Goal: Task Accomplishment & Management: Manage account settings

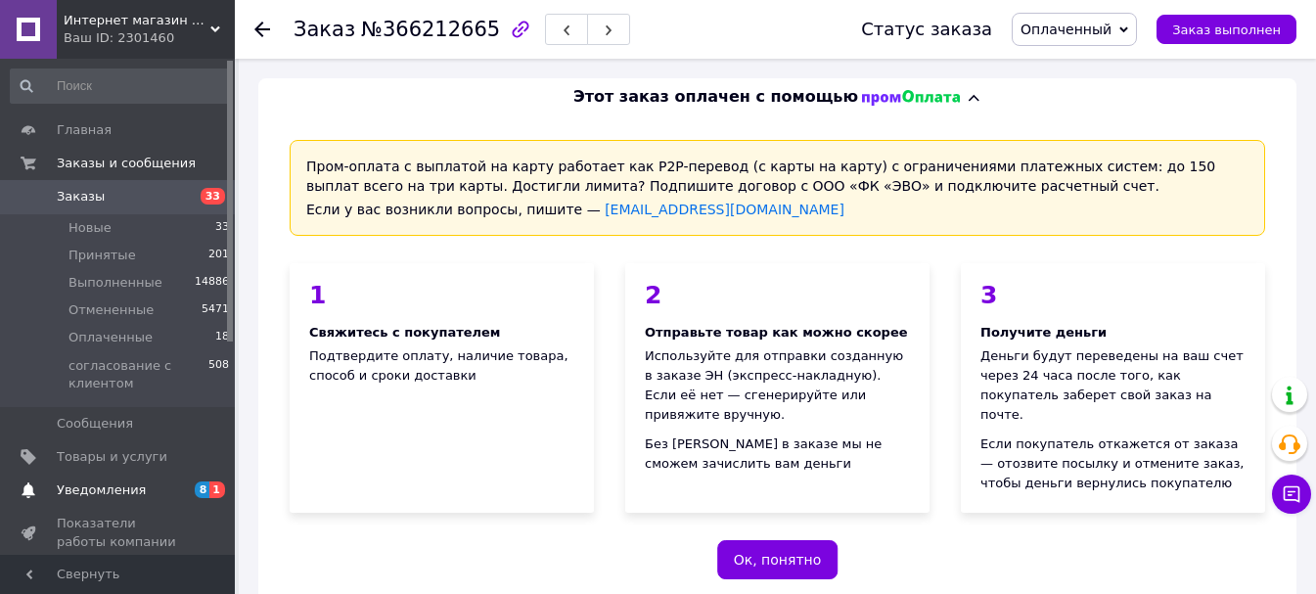
scroll to position [489, 0]
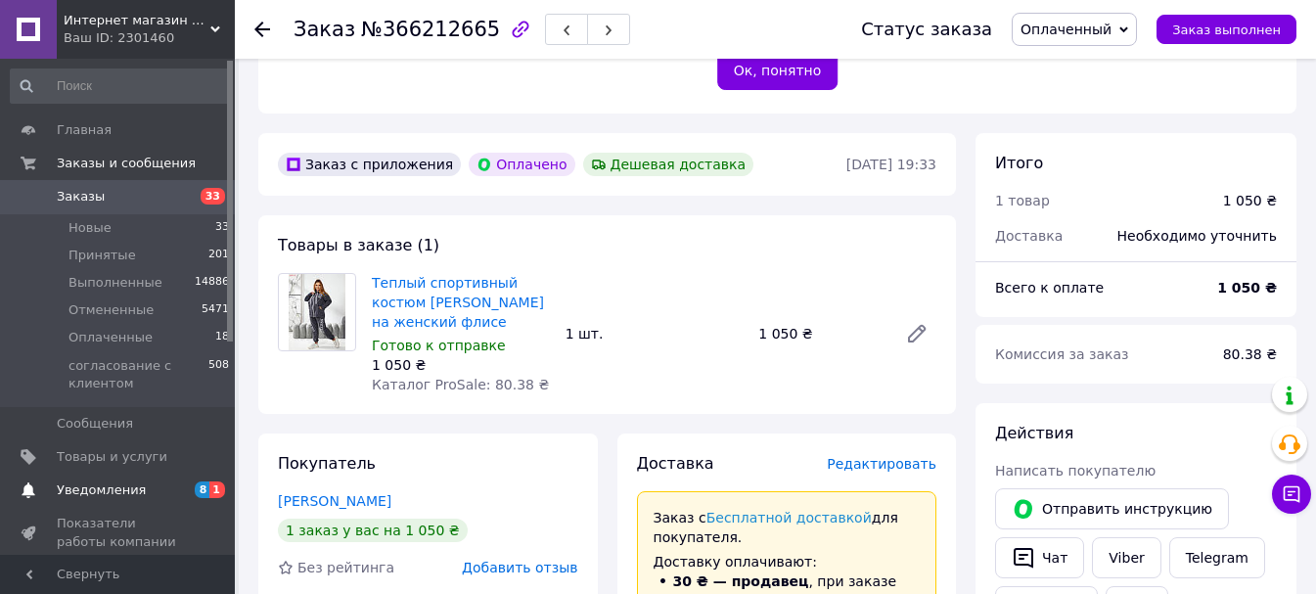
click at [130, 483] on span "Уведомления" at bounding box center [101, 490] width 89 height 18
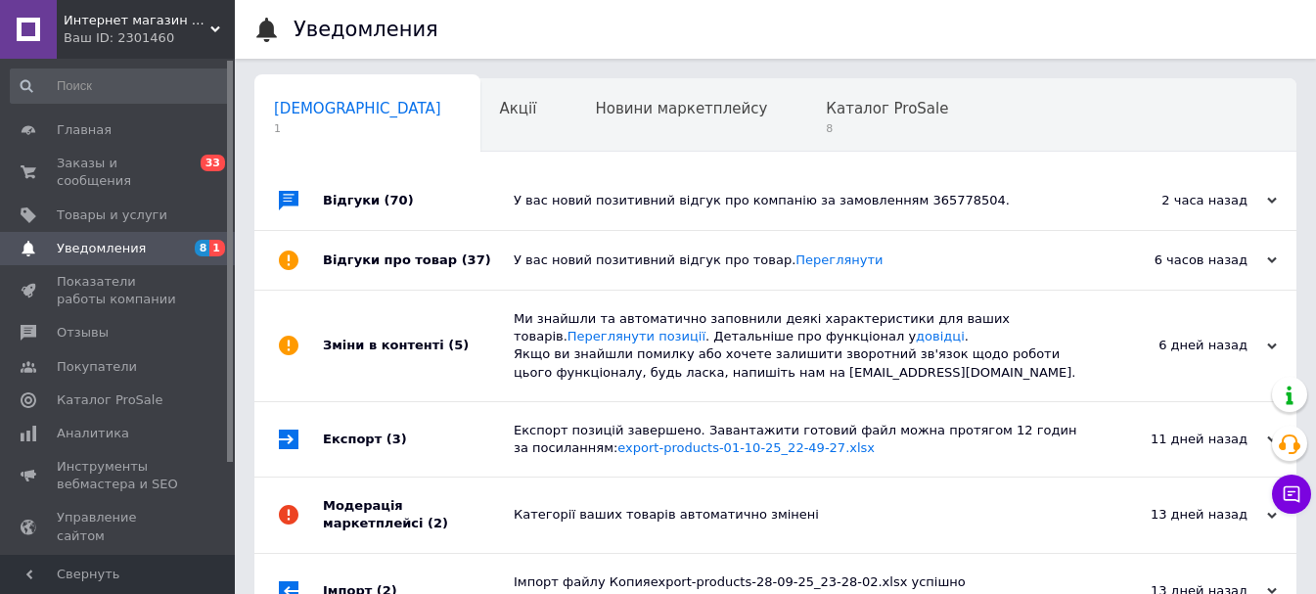
click at [663, 197] on div "У вас новий позитивний відгук про компанію за замовленням 365778504." at bounding box center [797, 201] width 567 height 18
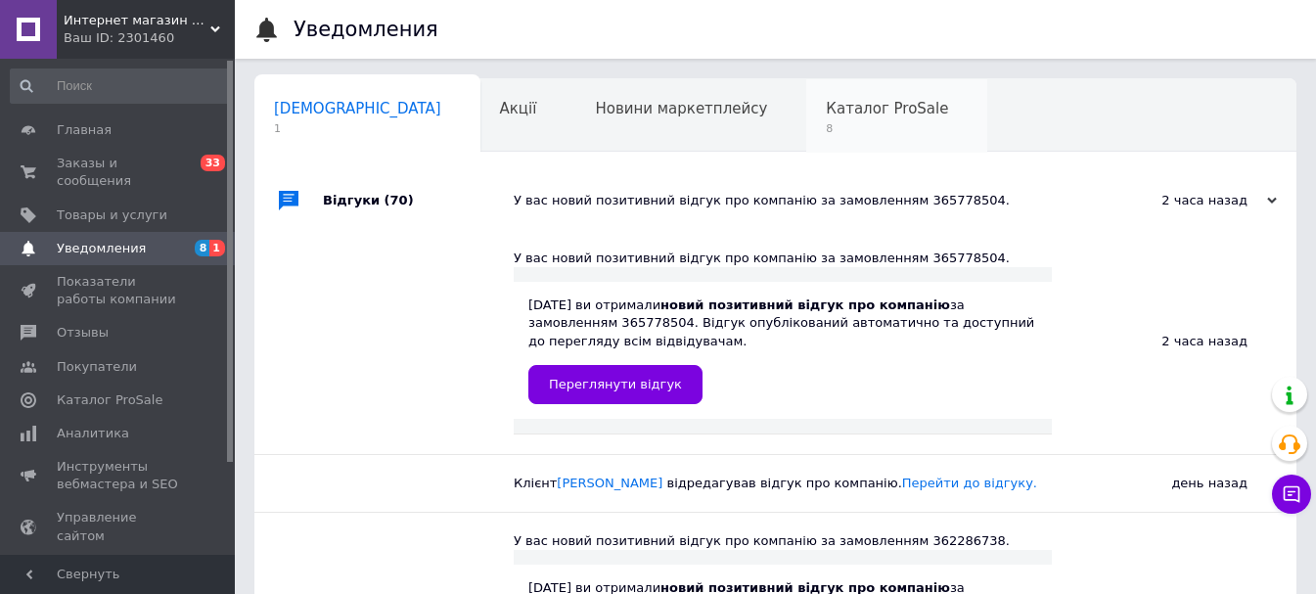
click at [826, 123] on span "8" at bounding box center [887, 128] width 122 height 15
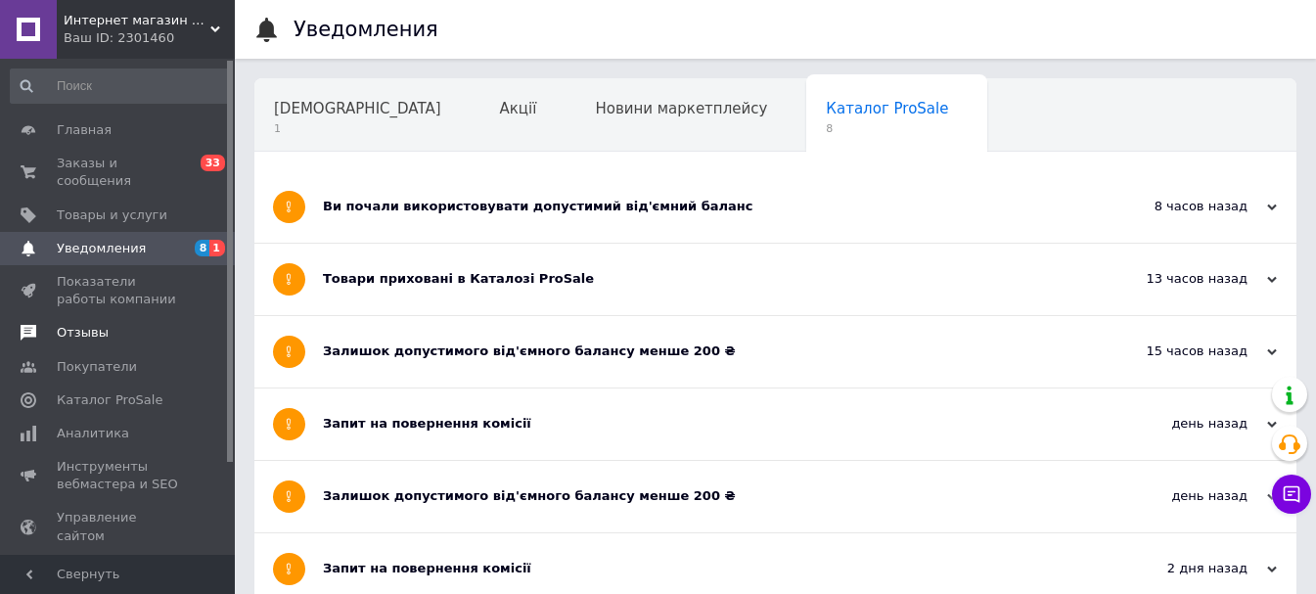
click at [108, 324] on span "Отзывы" at bounding box center [119, 333] width 124 height 18
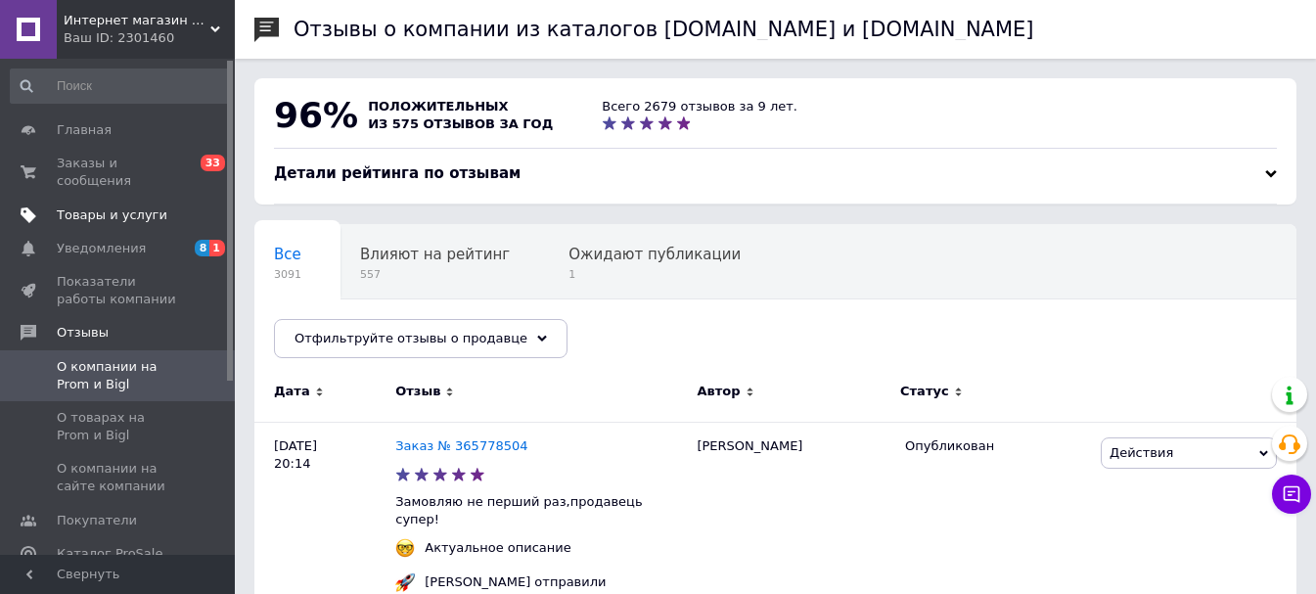
click at [112, 206] on span "Товары и услуги" at bounding box center [112, 215] width 111 height 18
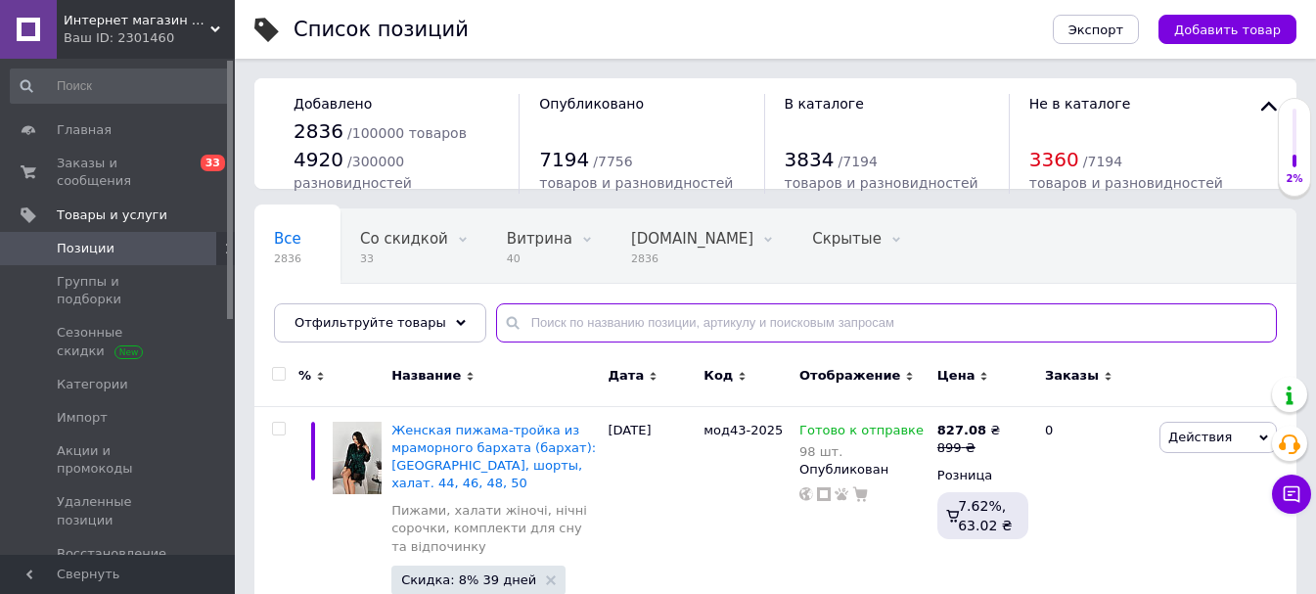
click at [541, 327] on input "text" at bounding box center [886, 322] width 781 height 39
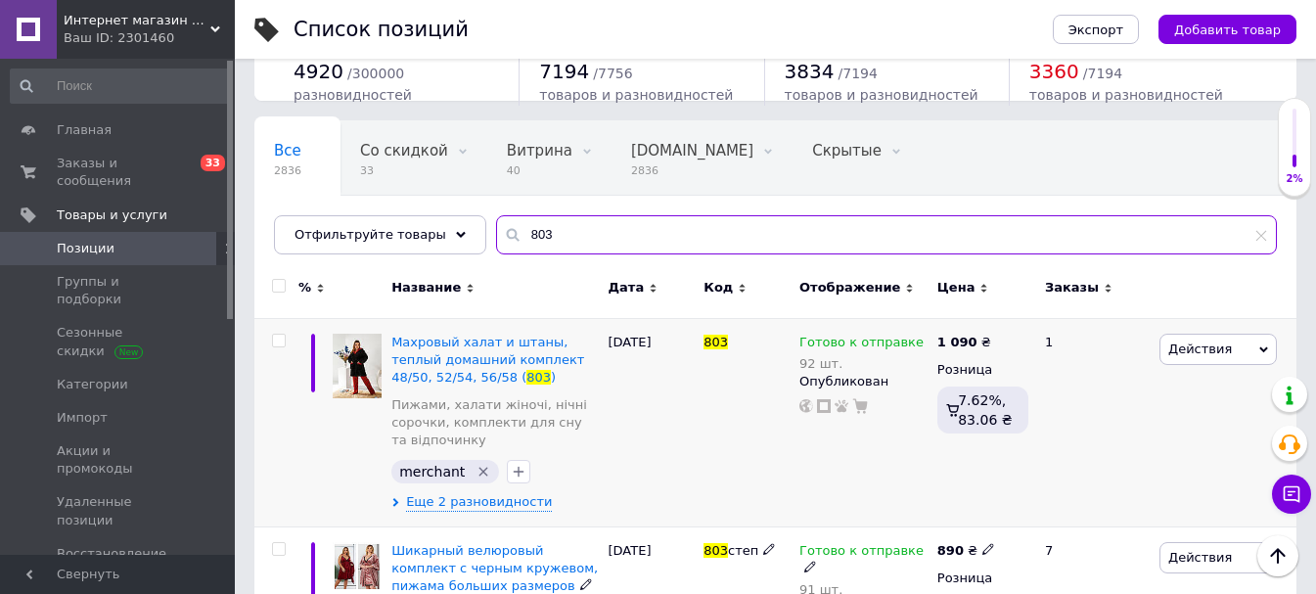
scroll to position [43, 0]
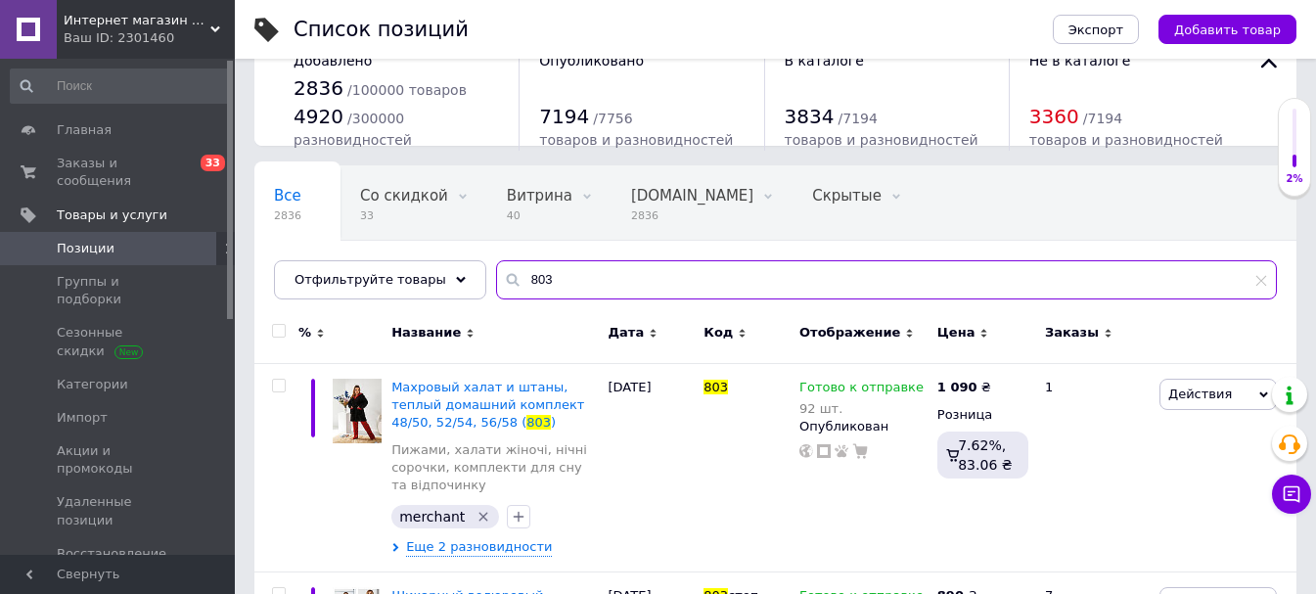
click at [546, 287] on input "803" at bounding box center [886, 279] width 781 height 39
drag, startPoint x: 504, startPoint y: 275, endPoint x: 489, endPoint y: 272, distance: 15.0
click at [496, 272] on div "803" at bounding box center [886, 279] width 781 height 39
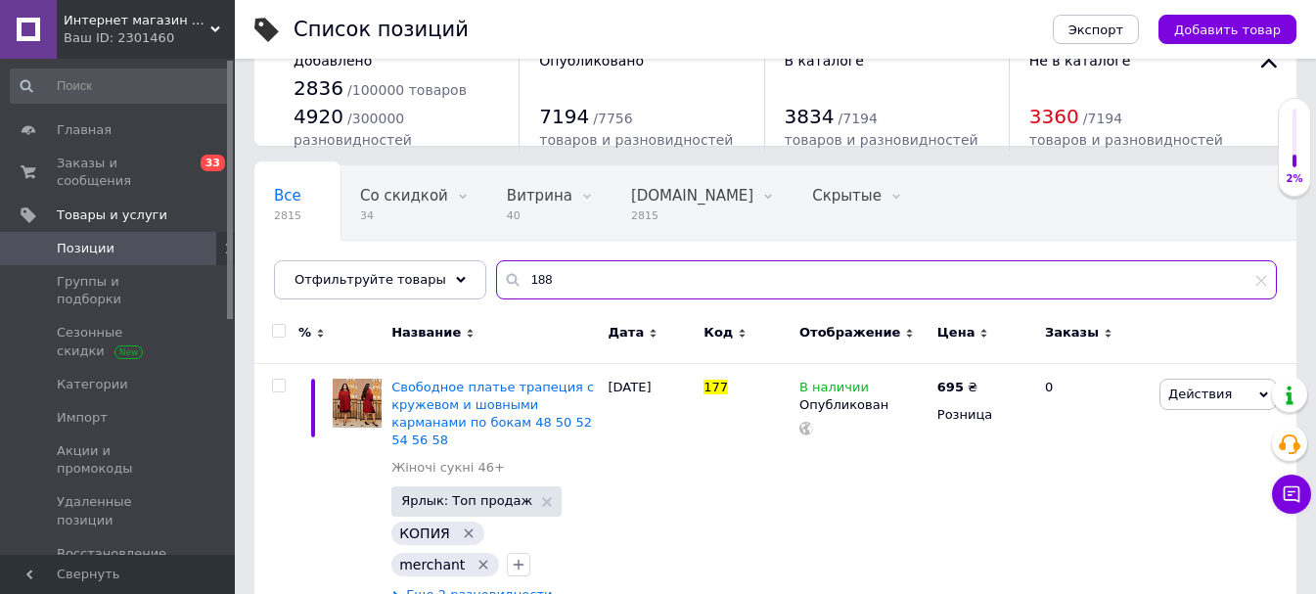
type input "188"
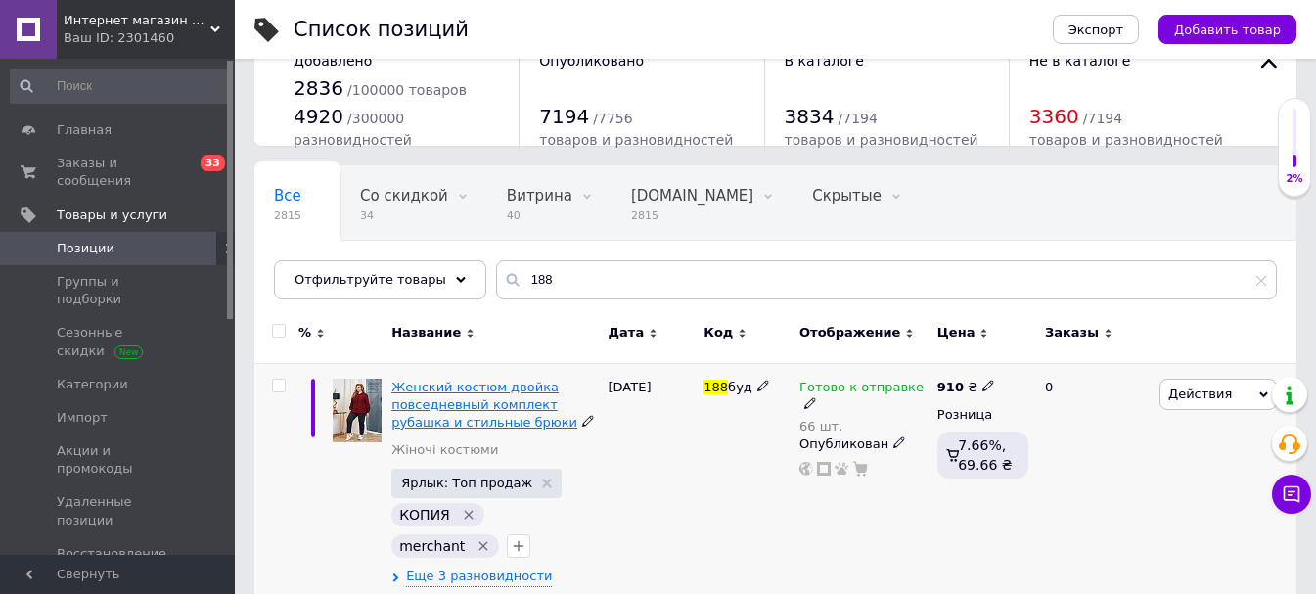
click at [465, 410] on span "Женский костюм двойка повседневный комплект рубашка и стильные брюки" at bounding box center [484, 405] width 186 height 50
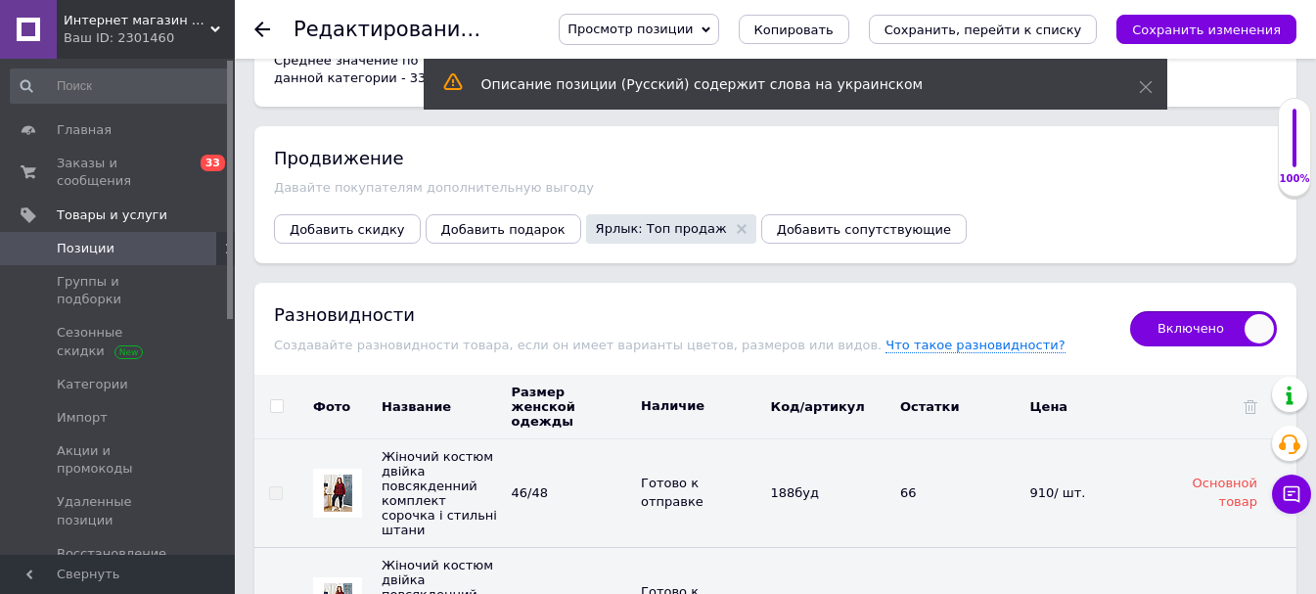
scroll to position [3228, 0]
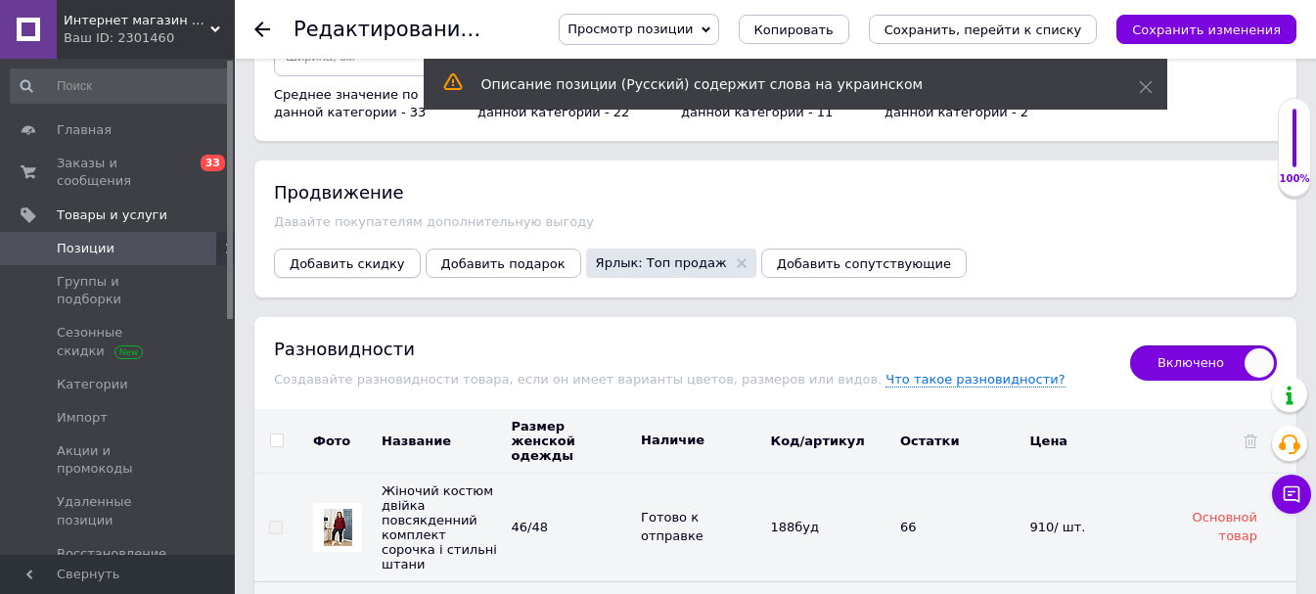
click at [343, 256] on span "Добавить скидку" at bounding box center [347, 263] width 115 height 15
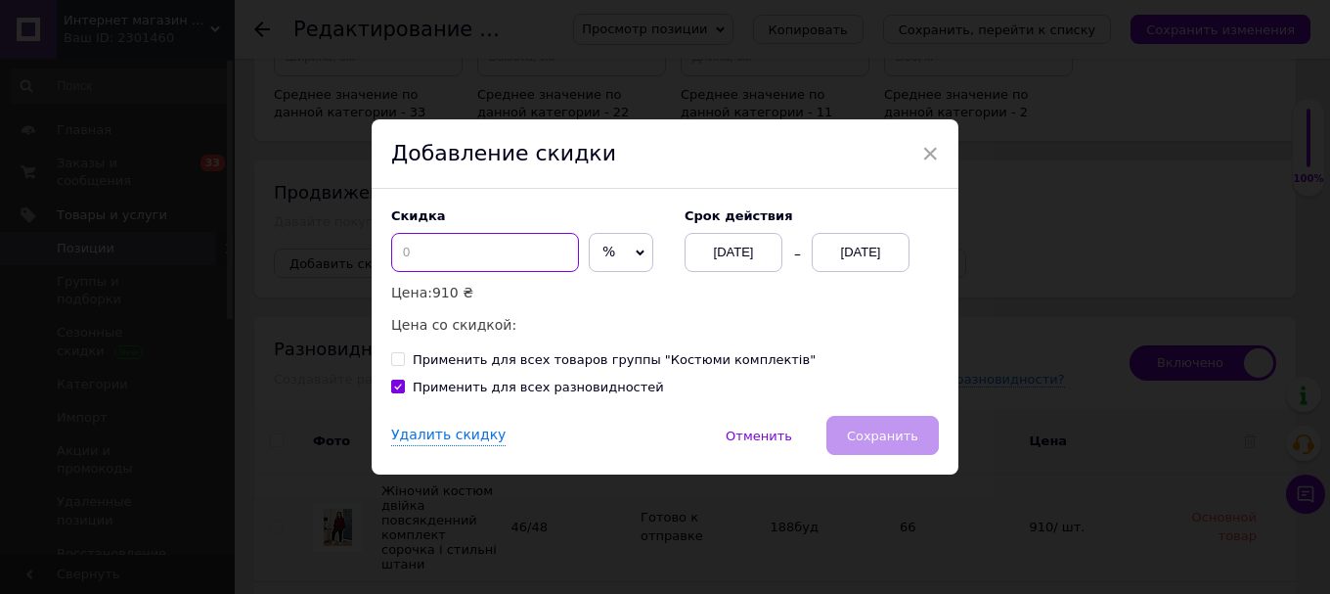
click at [462, 264] on input at bounding box center [485, 252] width 188 height 39
type input "5"
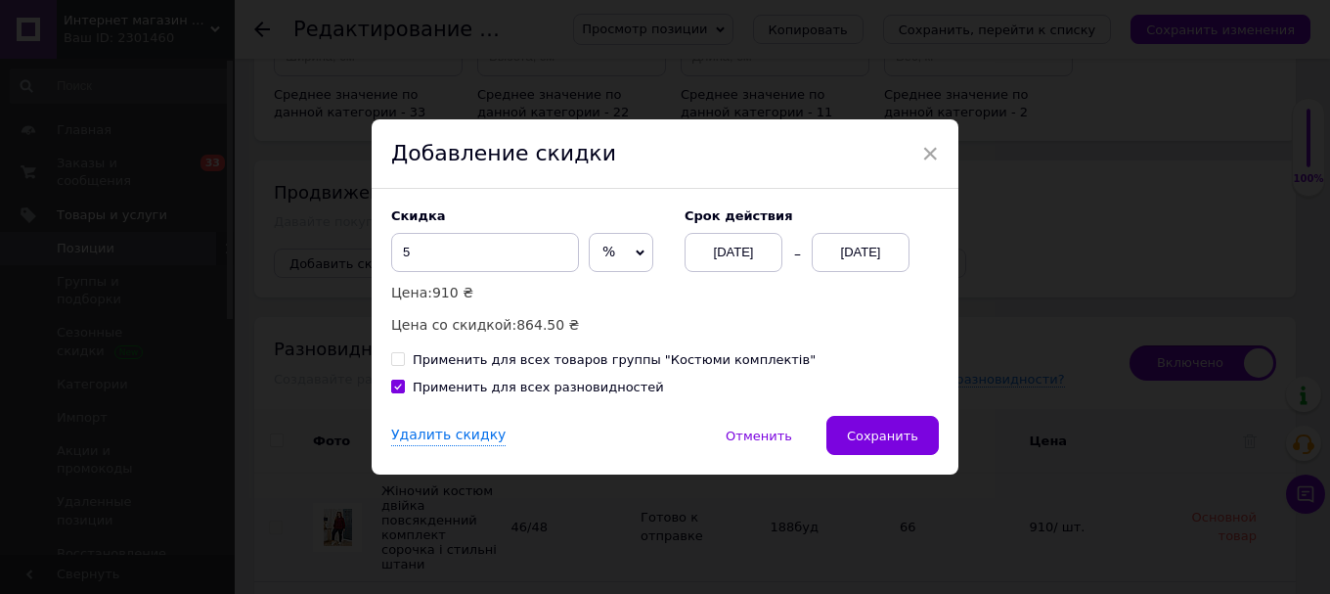
click at [857, 261] on div "12.10.2025" at bounding box center [861, 252] width 98 height 39
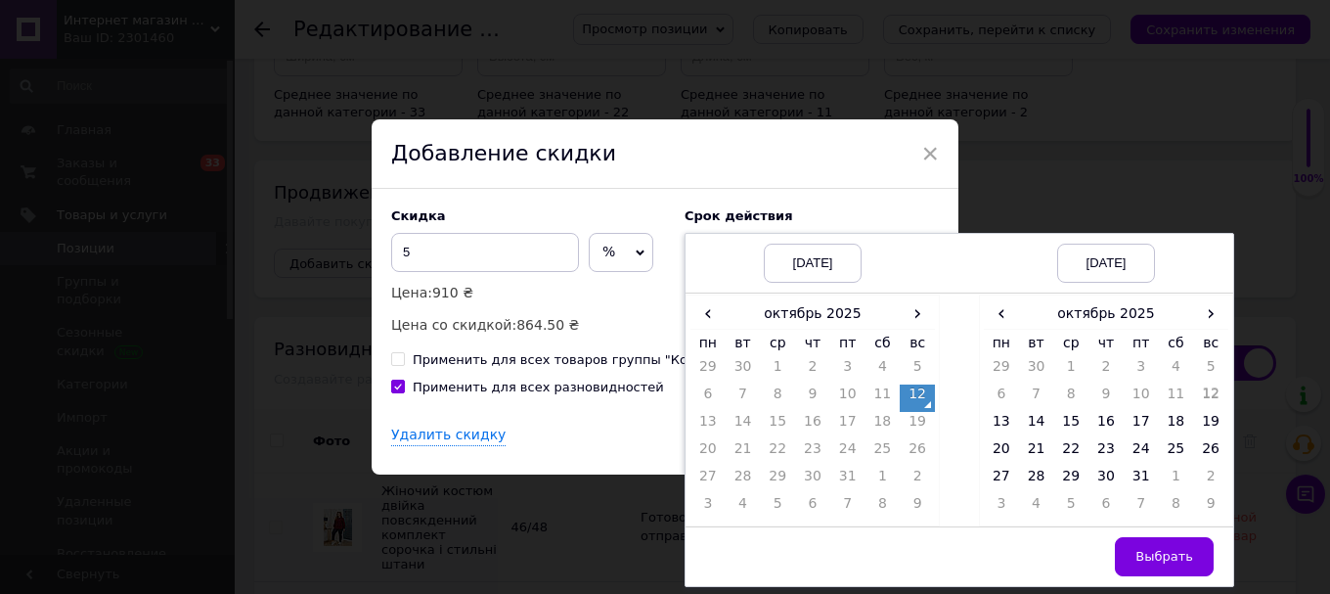
click at [633, 200] on div "Скидка 5 % ₴ Цена: 910 ₴ Цена со скидкой: 864.50 ₴ Cрок действия 12.10.2025 12.…" at bounding box center [665, 302] width 587 height 227
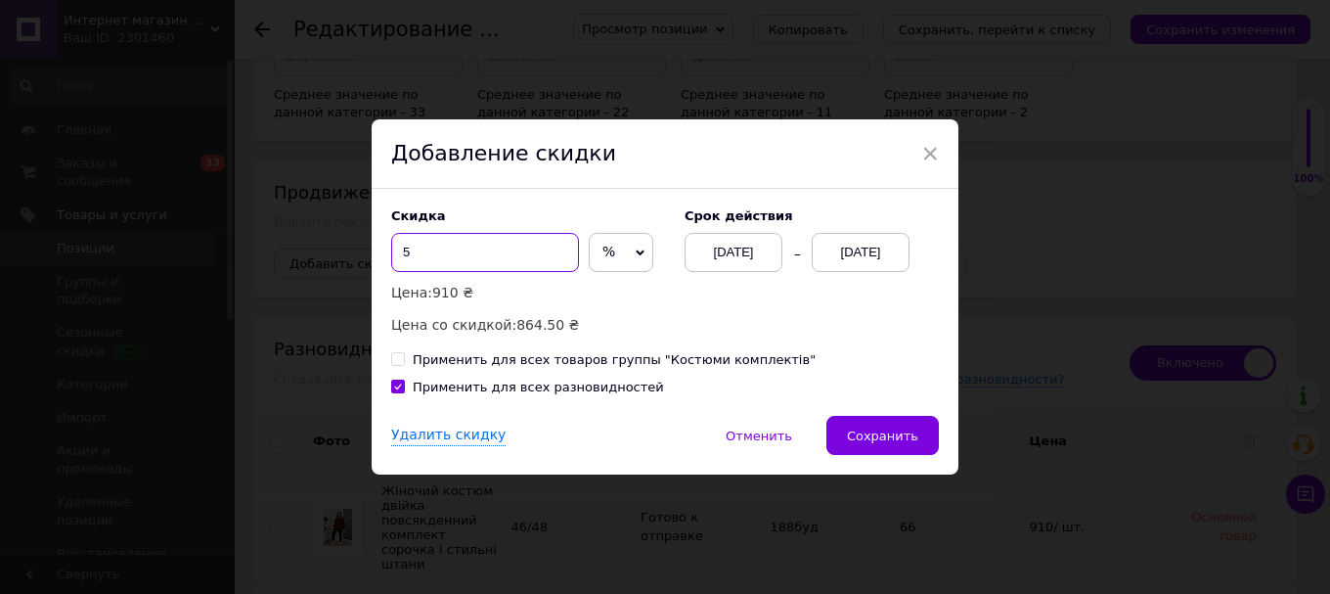
drag, startPoint x: 443, startPoint y: 256, endPoint x: 366, endPoint y: 251, distance: 77.4
click at [360, 251] on div "× Добавление скидки Скидка 5 % ₴ Цена: 910 ₴ Цена со скидкой: 864.50 ₴ Cрок дей…" at bounding box center [665, 297] width 1330 height 594
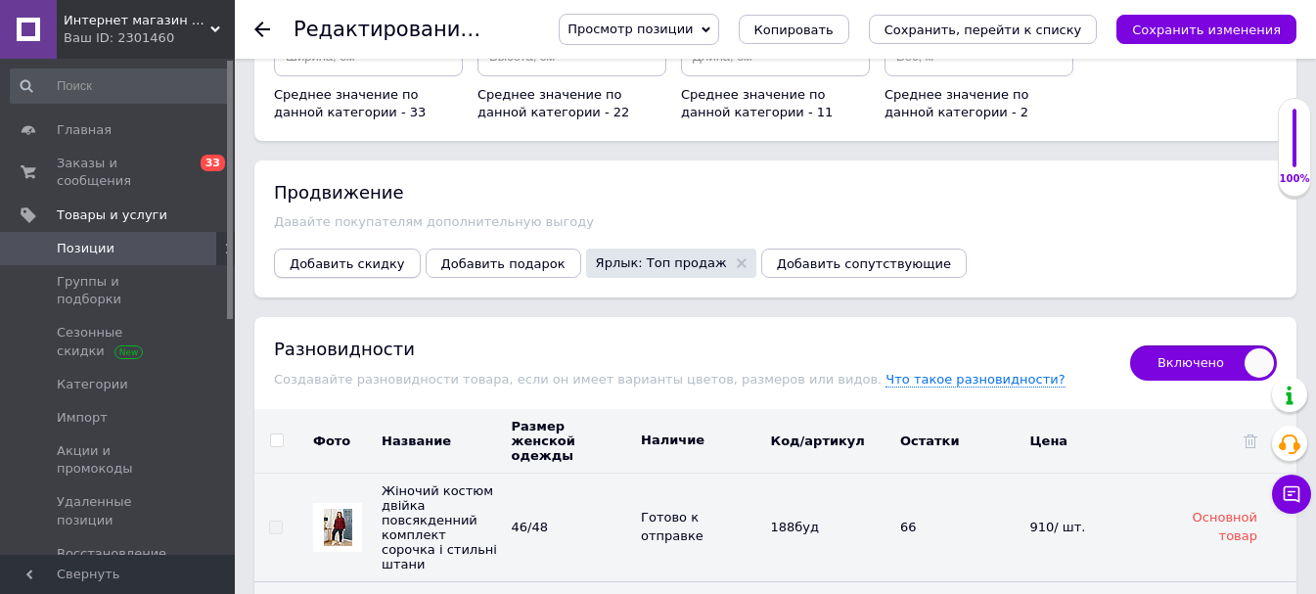
click at [338, 256] on span "Добавить скидку" at bounding box center [347, 263] width 115 height 15
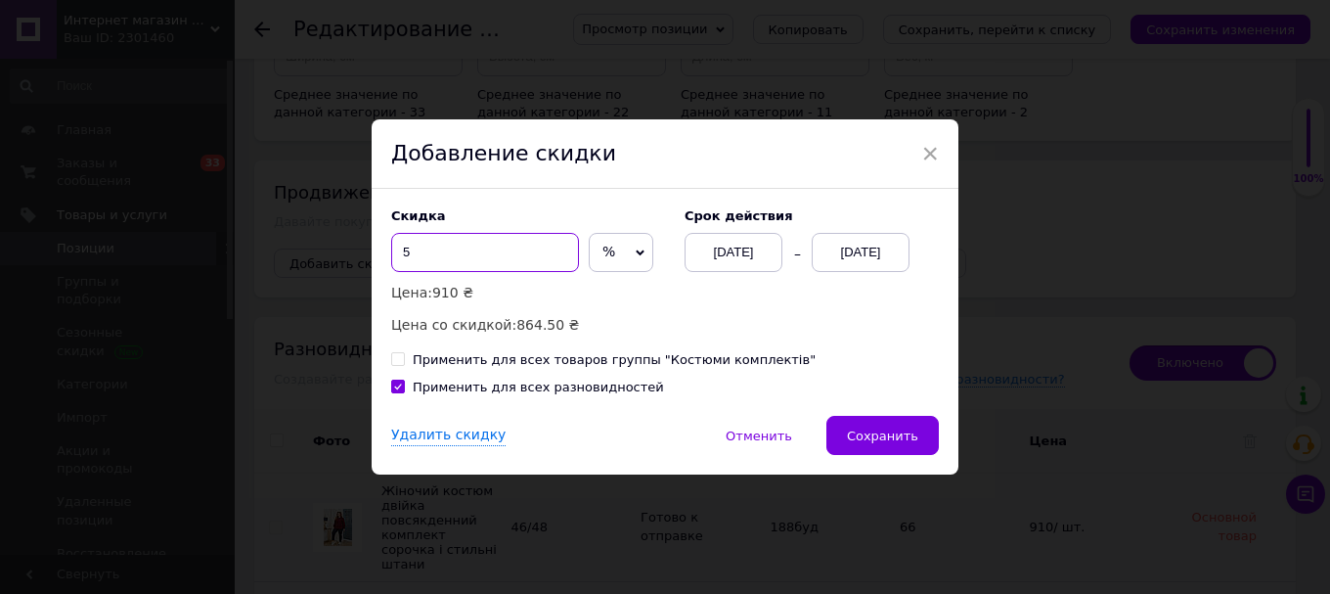
click at [472, 248] on input "5" at bounding box center [485, 252] width 188 height 39
type input "2"
click at [872, 263] on div "12.10.2025" at bounding box center [861, 252] width 98 height 39
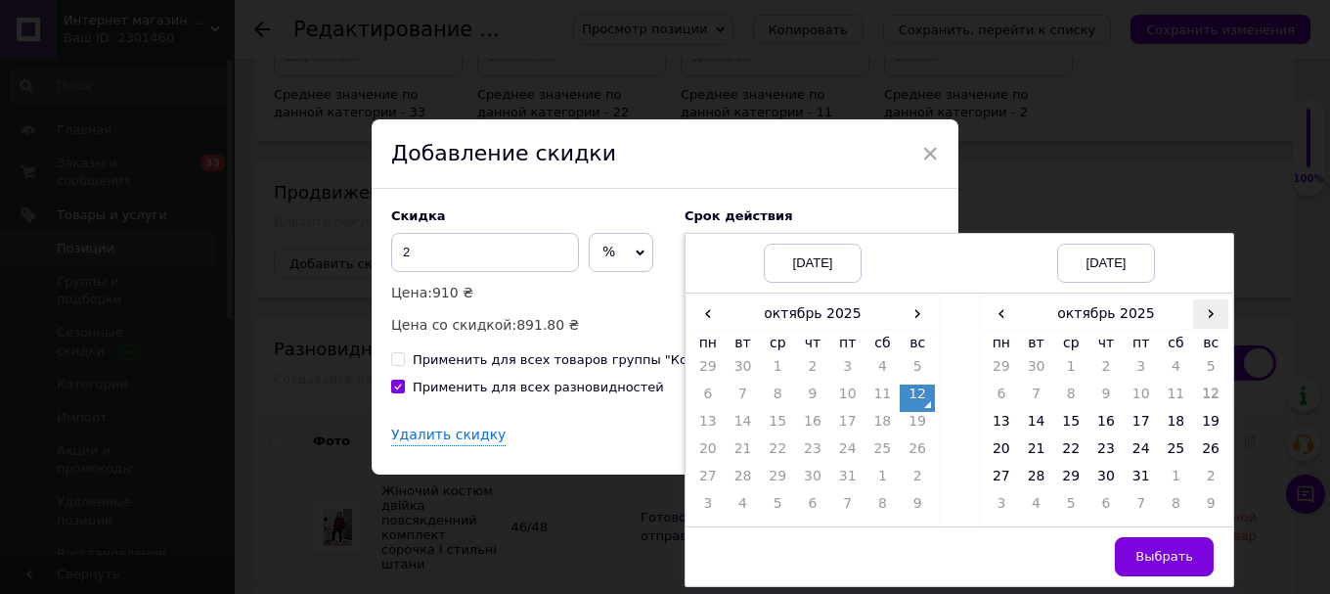
click at [1205, 306] on span "›" at bounding box center [1210, 313] width 35 height 28
click at [1070, 488] on td "26" at bounding box center [1070, 480] width 35 height 27
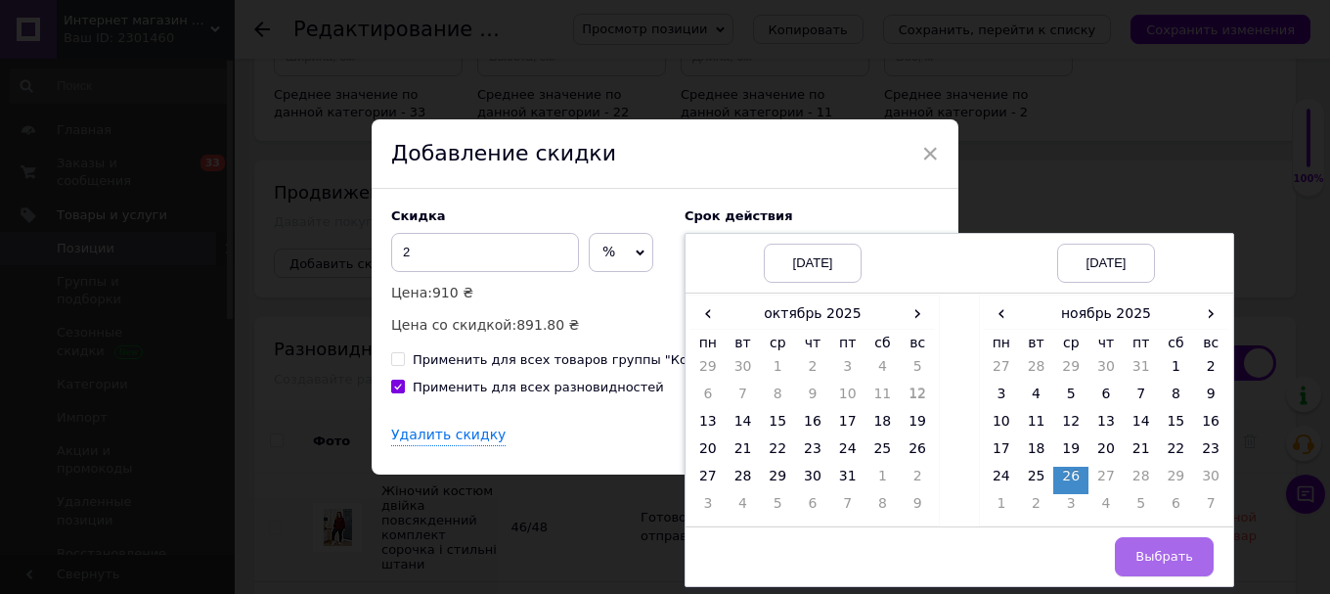
click at [1169, 559] on span "Выбрать" at bounding box center [1165, 556] width 58 height 15
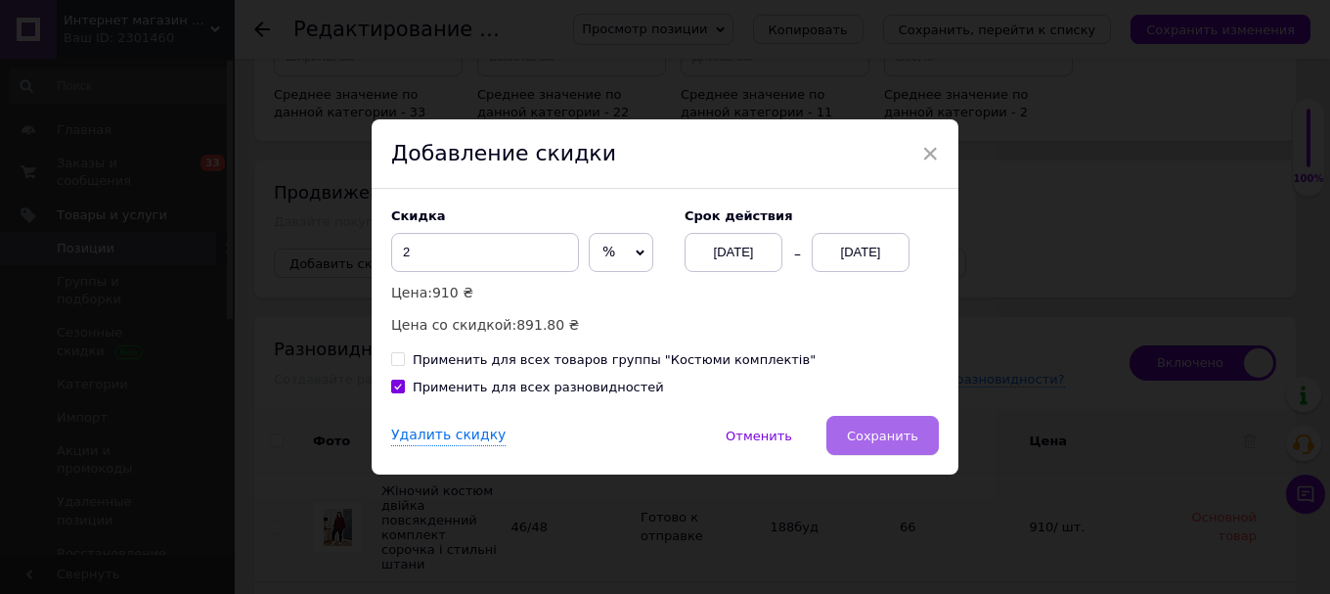
click at [891, 436] on span "Сохранить" at bounding box center [882, 435] width 71 height 15
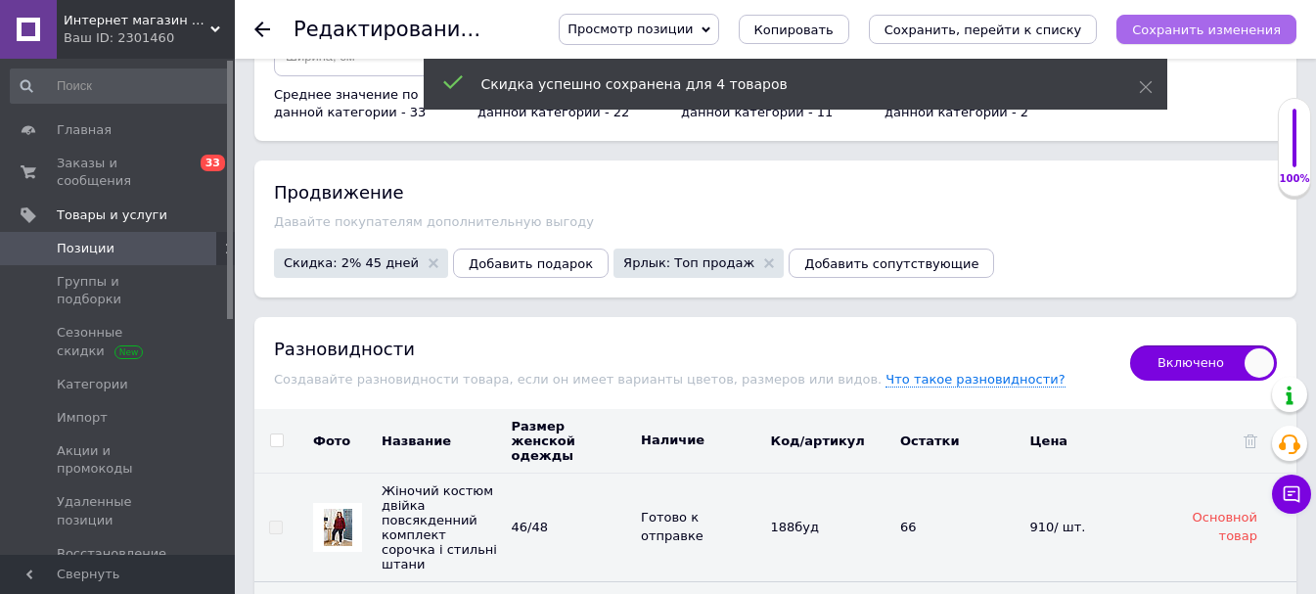
click at [1219, 43] on button "Сохранить изменения" at bounding box center [1206, 29] width 180 height 29
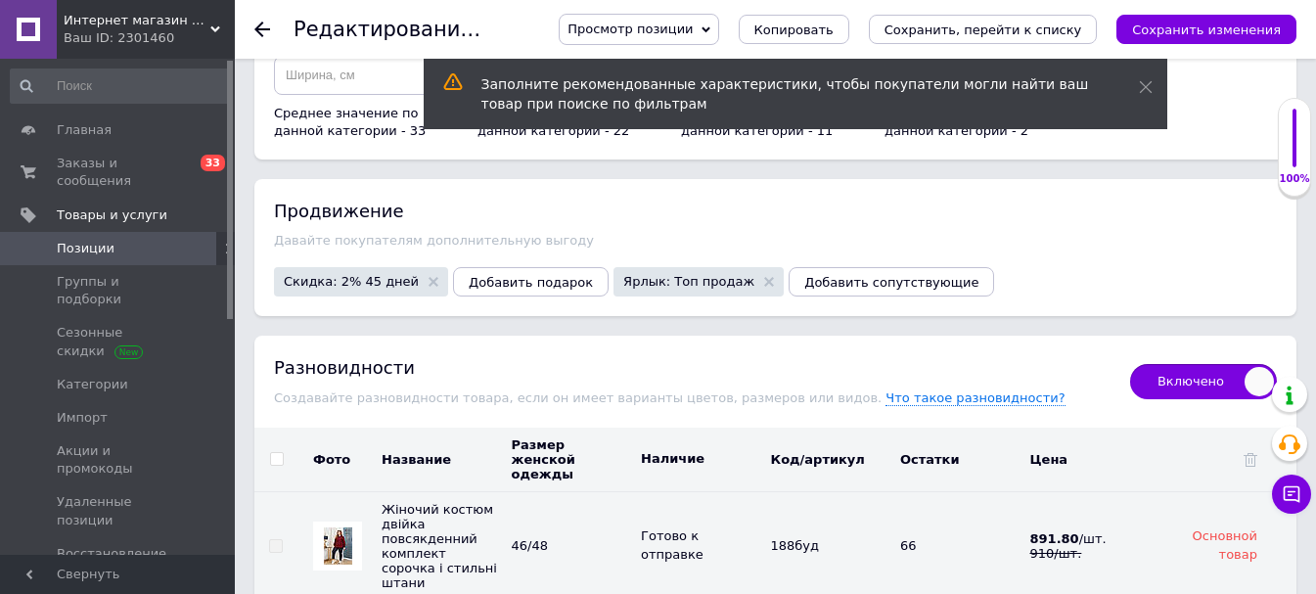
scroll to position [3246, 0]
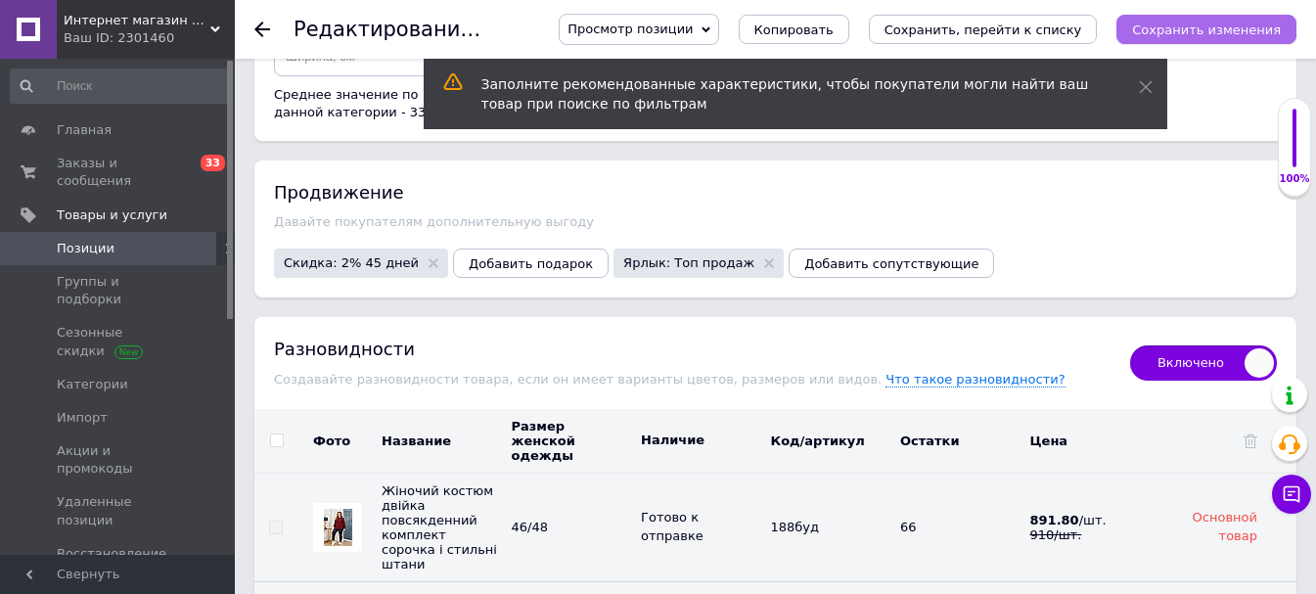
click at [1239, 31] on icon "Сохранить изменения" at bounding box center [1206, 29] width 149 height 15
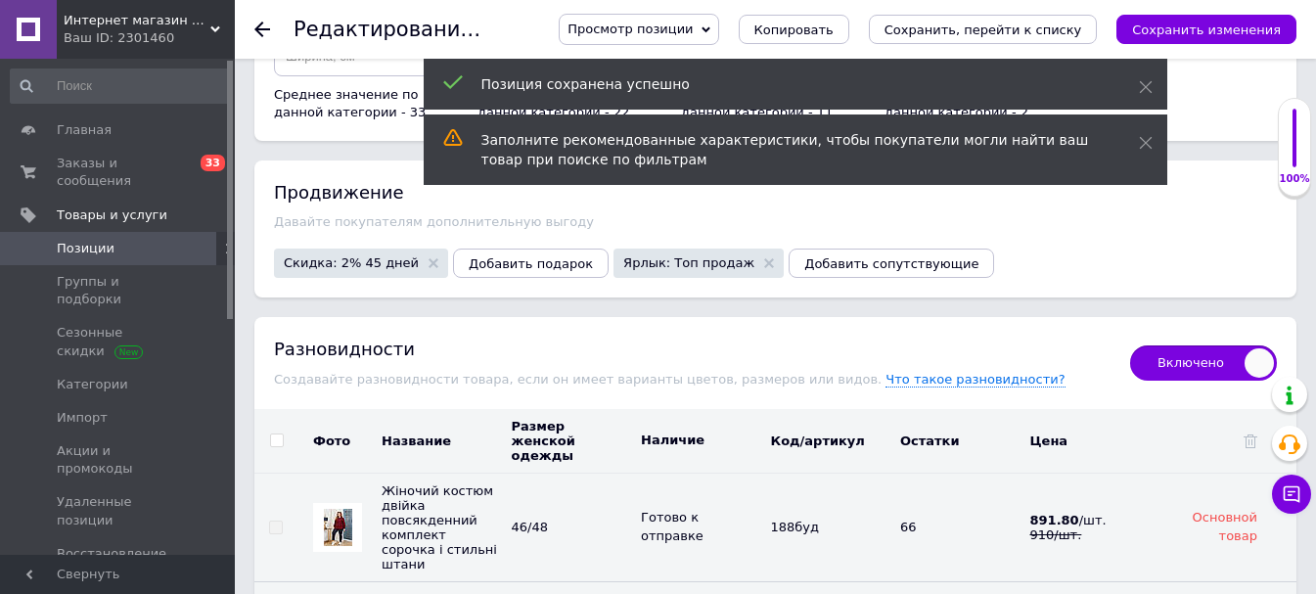
click at [104, 240] on span "Позиции" at bounding box center [86, 249] width 58 height 18
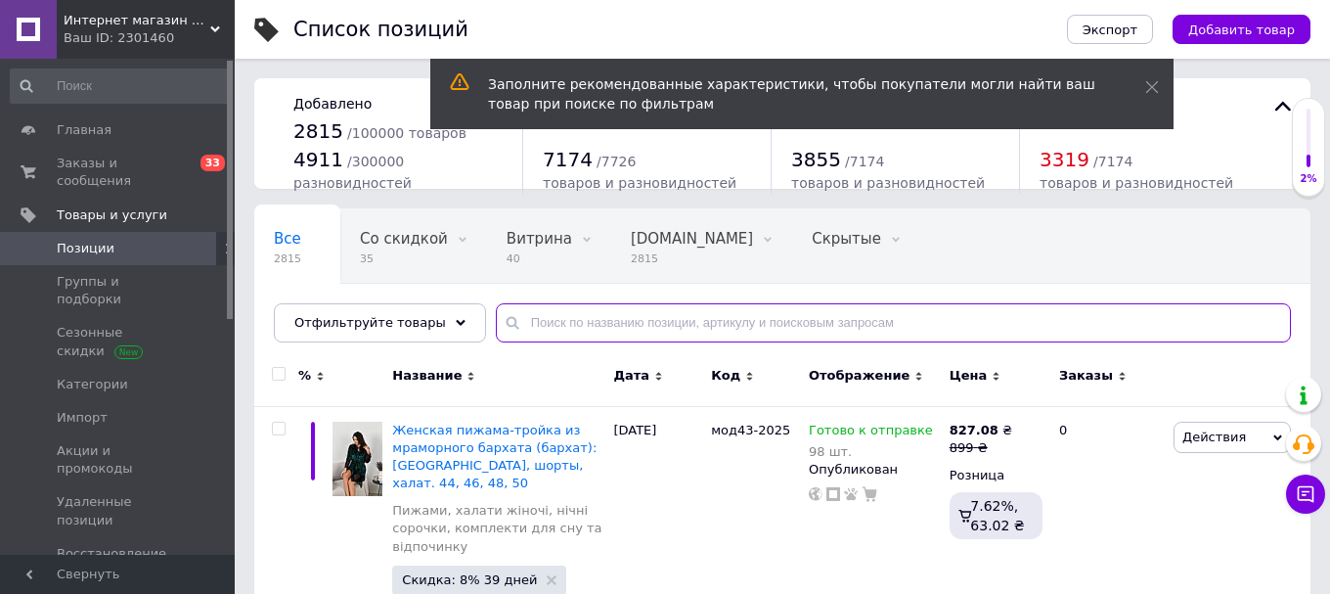
click at [736, 321] on input "text" at bounding box center [893, 322] width 795 height 39
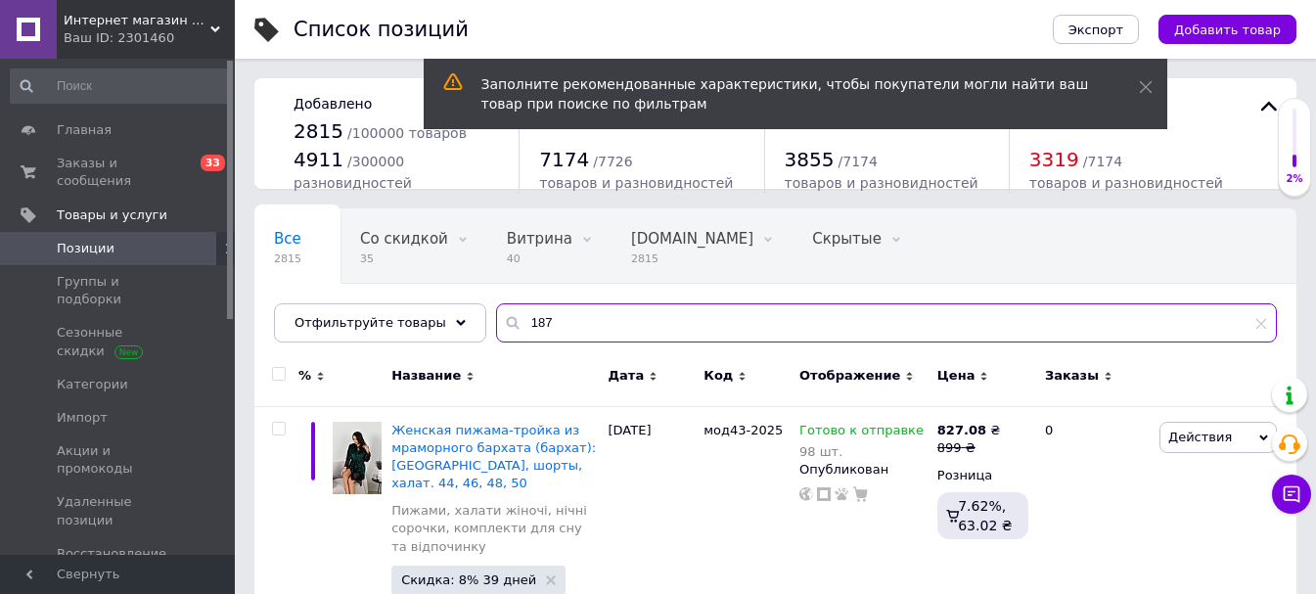
type input "187"
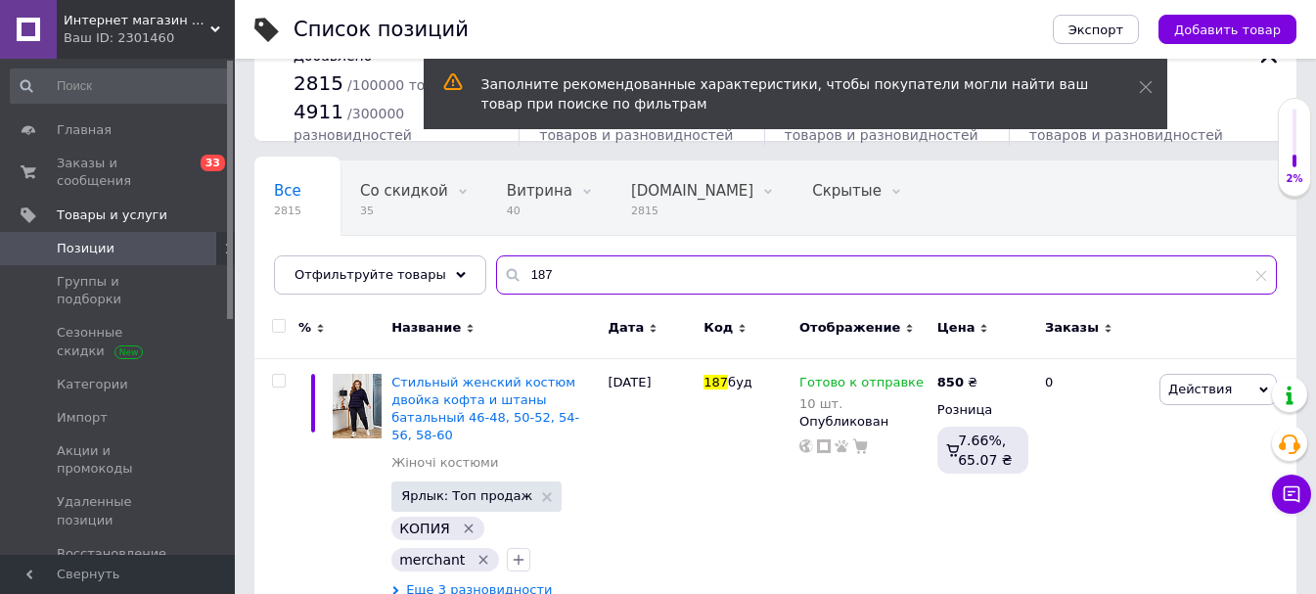
scroll to position [70, 0]
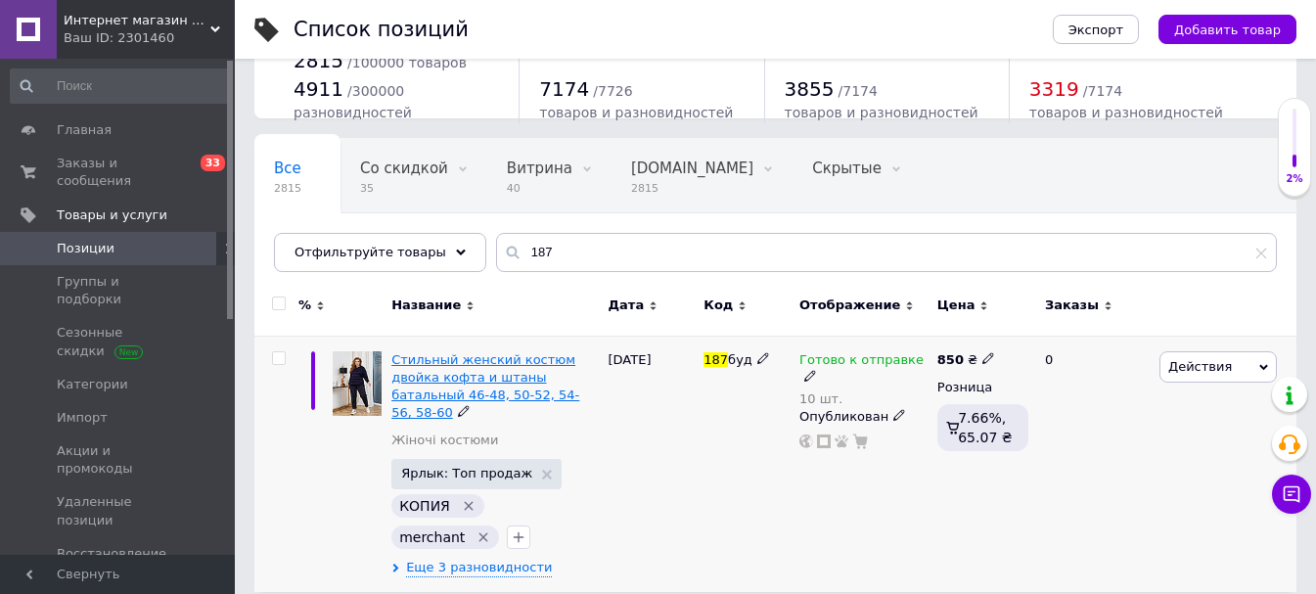
click at [508, 367] on span "Стильный женский костюм двойка кофта и штаны батальный 46-48, 50-52, 54-56, 58-…" at bounding box center [485, 386] width 188 height 68
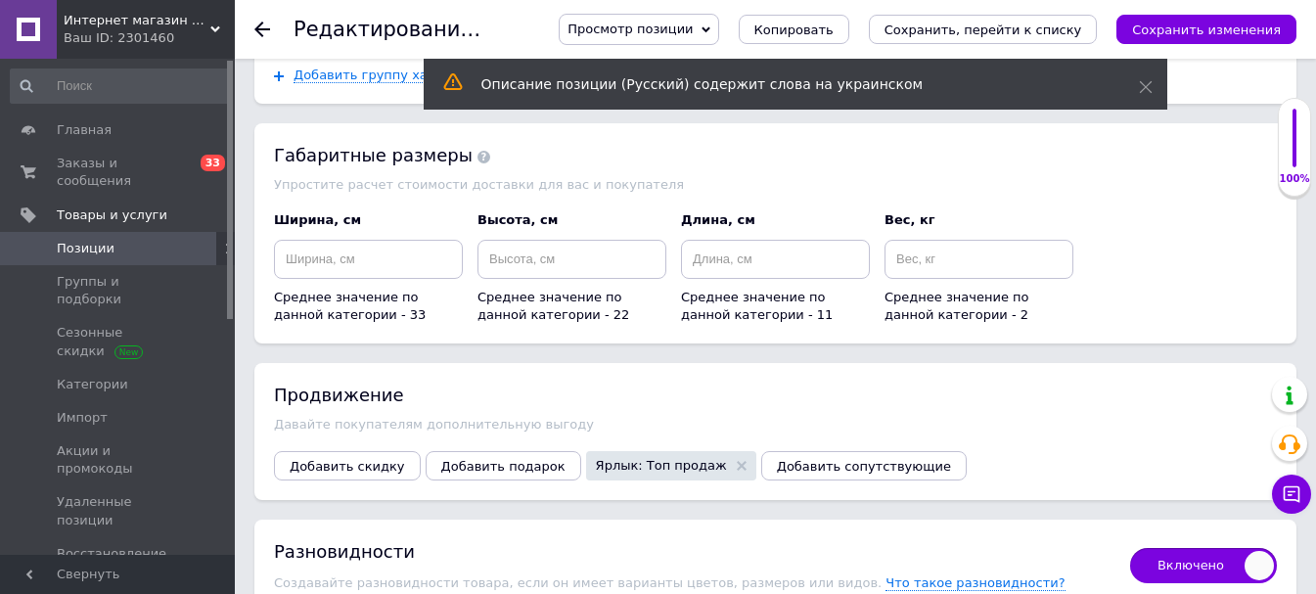
scroll to position [3150, 0]
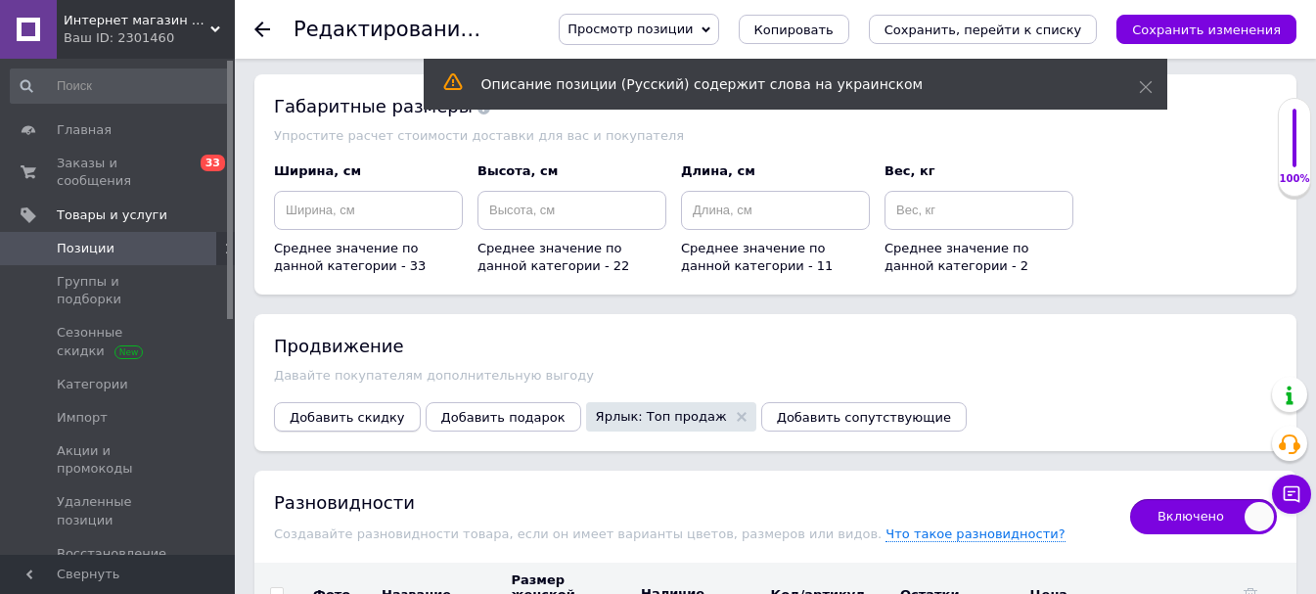
click at [319, 410] on span "Добавить скидку" at bounding box center [347, 417] width 115 height 15
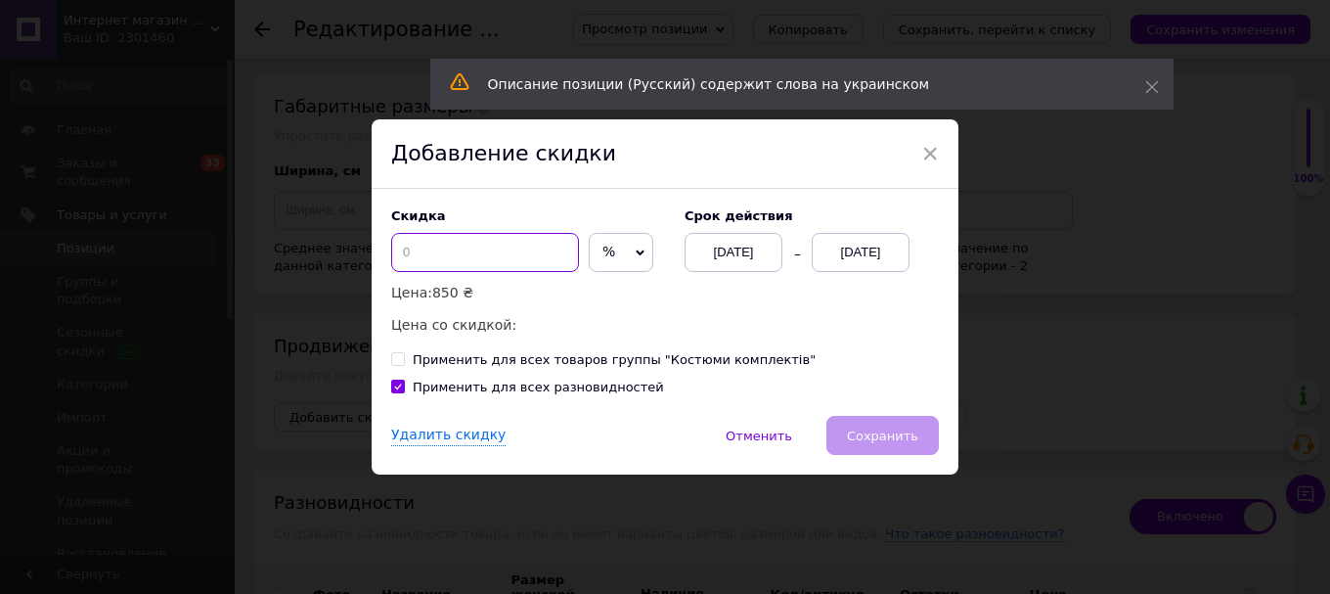
click at [451, 260] on input at bounding box center [485, 252] width 188 height 39
type input "3"
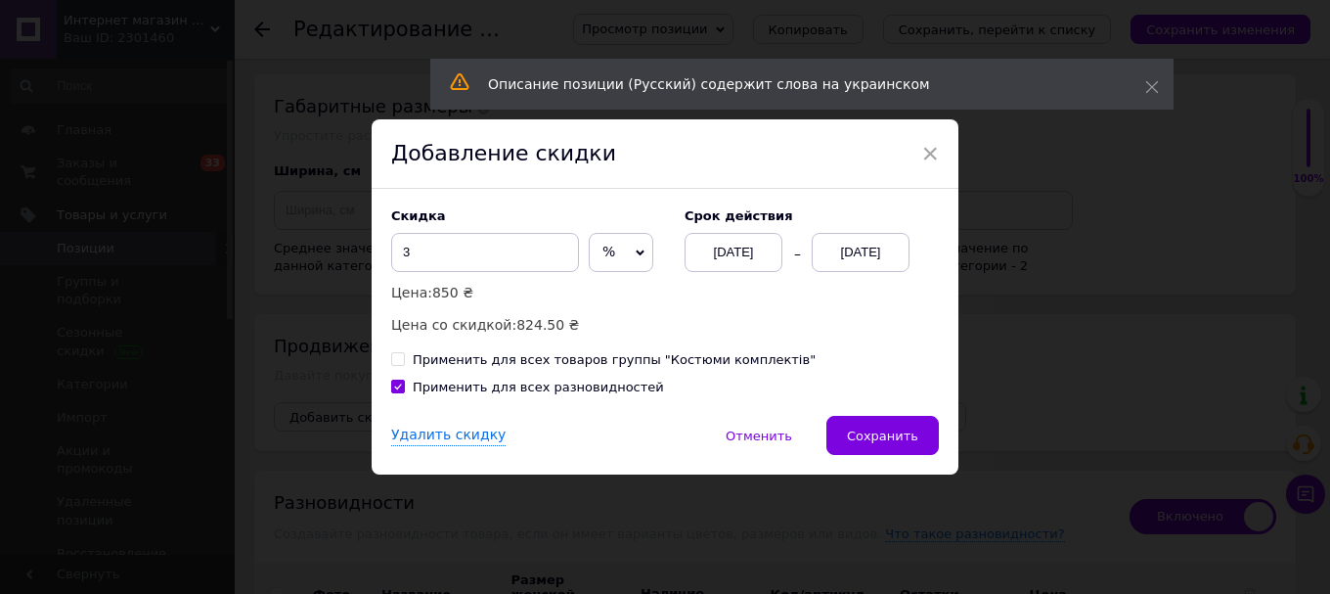
click at [878, 248] on div "12.10.2025" at bounding box center [861, 252] width 98 height 39
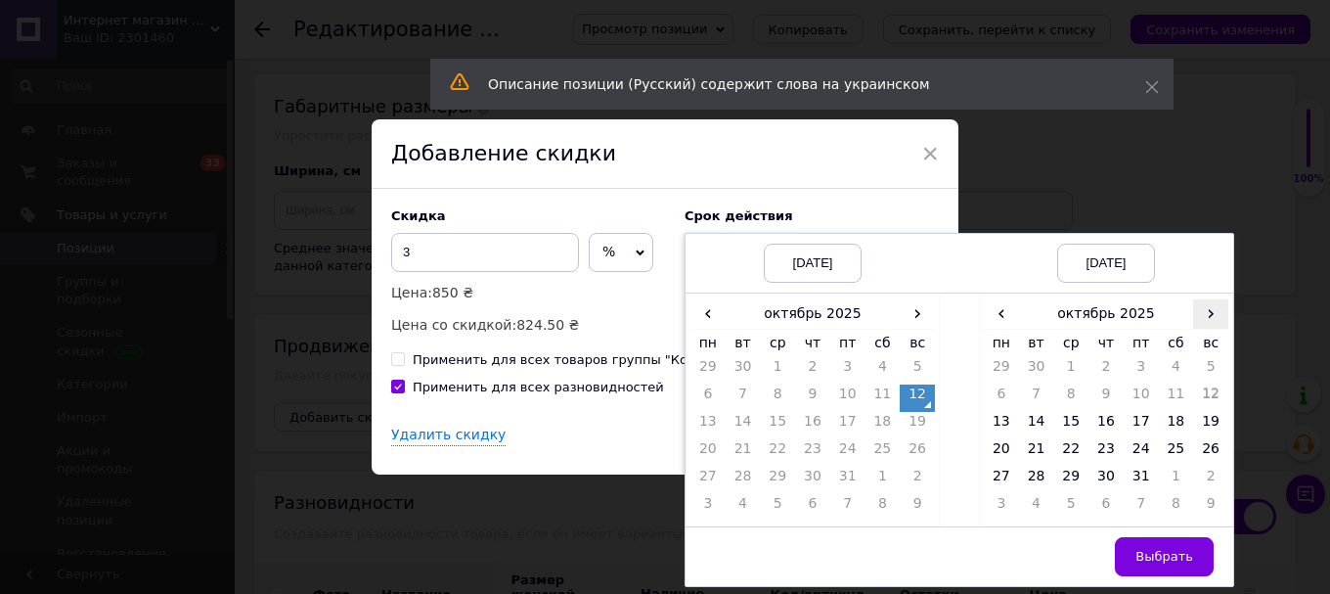
click at [1206, 317] on span "›" at bounding box center [1210, 313] width 35 height 28
click at [1070, 481] on td "26" at bounding box center [1070, 480] width 35 height 27
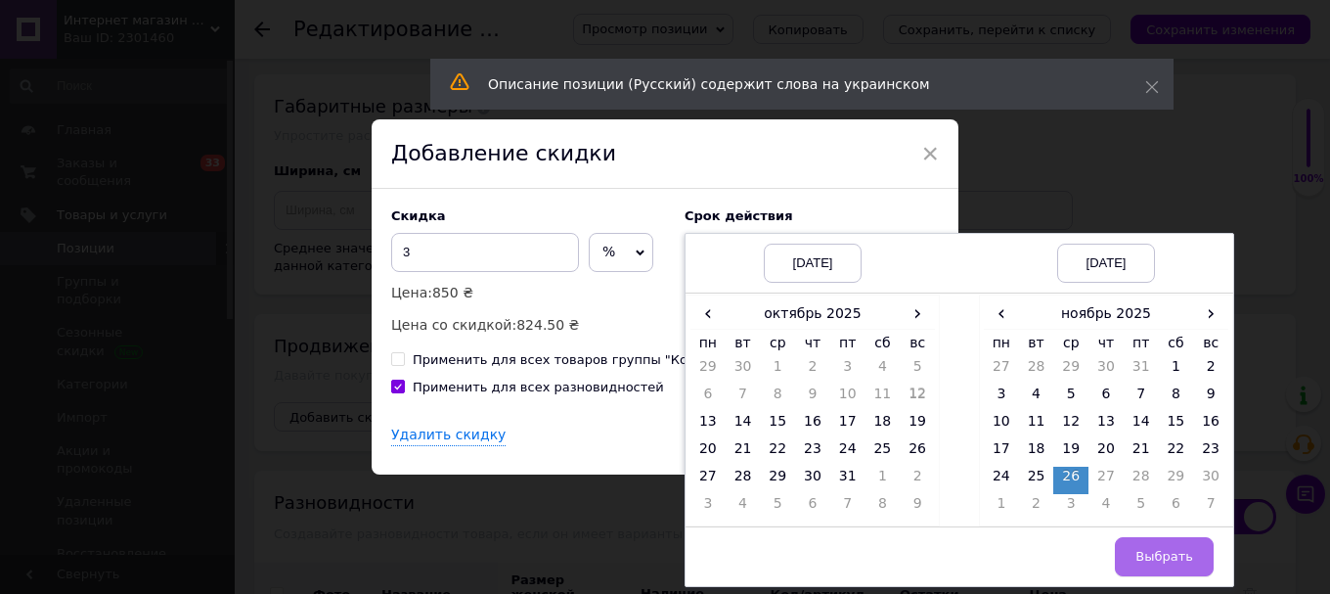
click at [1188, 560] on span "Выбрать" at bounding box center [1165, 556] width 58 height 15
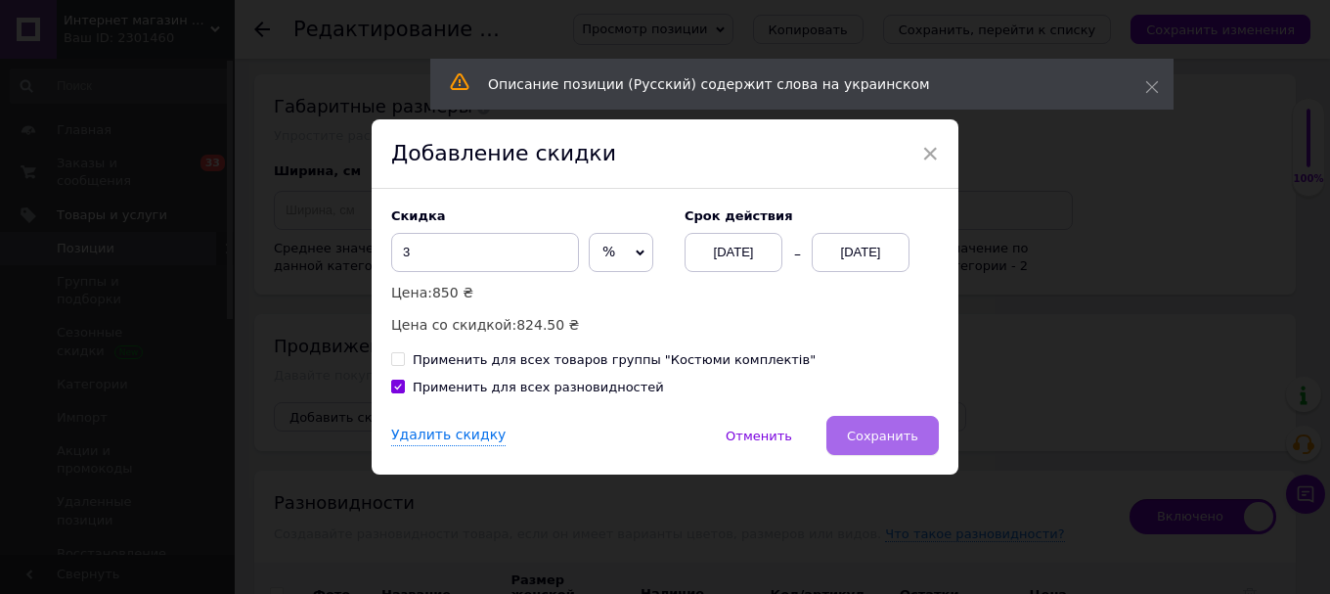
click at [874, 436] on span "Сохранить" at bounding box center [882, 435] width 71 height 15
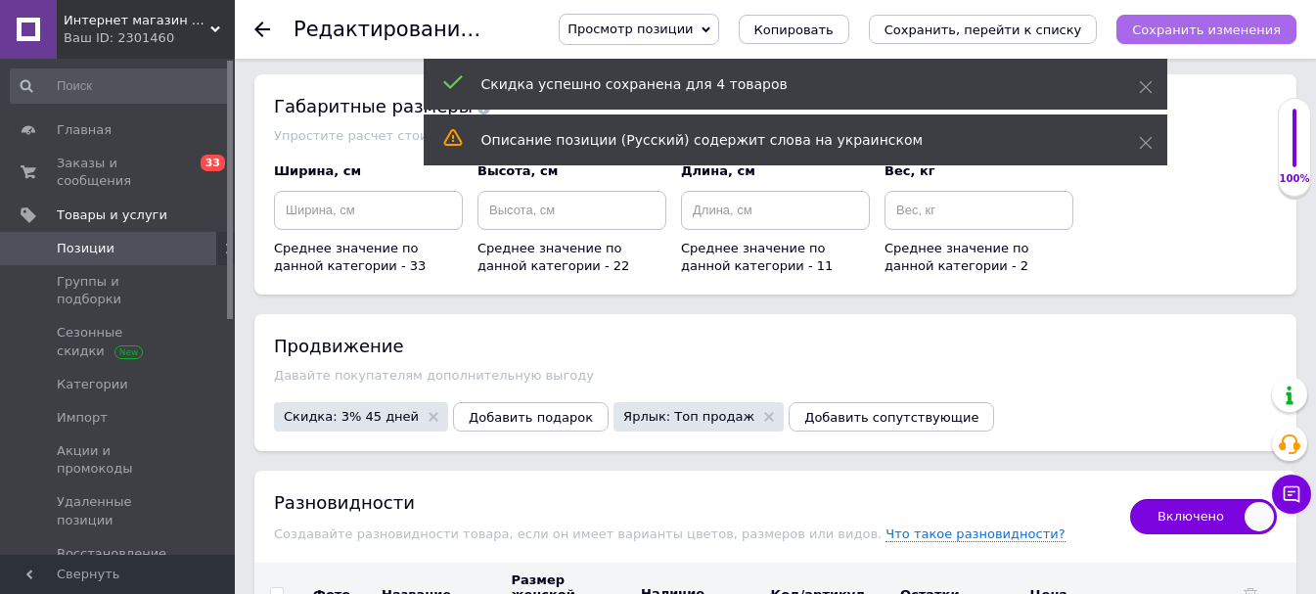
click at [1222, 41] on button "Сохранить изменения" at bounding box center [1206, 29] width 180 height 29
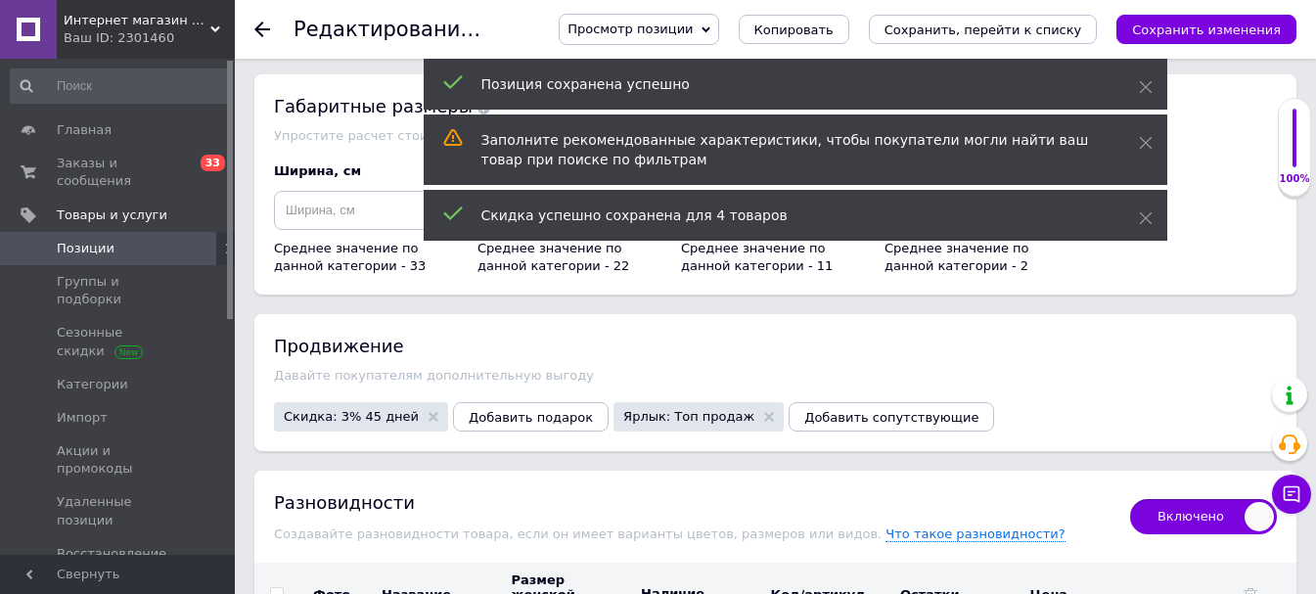
click at [81, 240] on span "Позиции" at bounding box center [86, 249] width 58 height 18
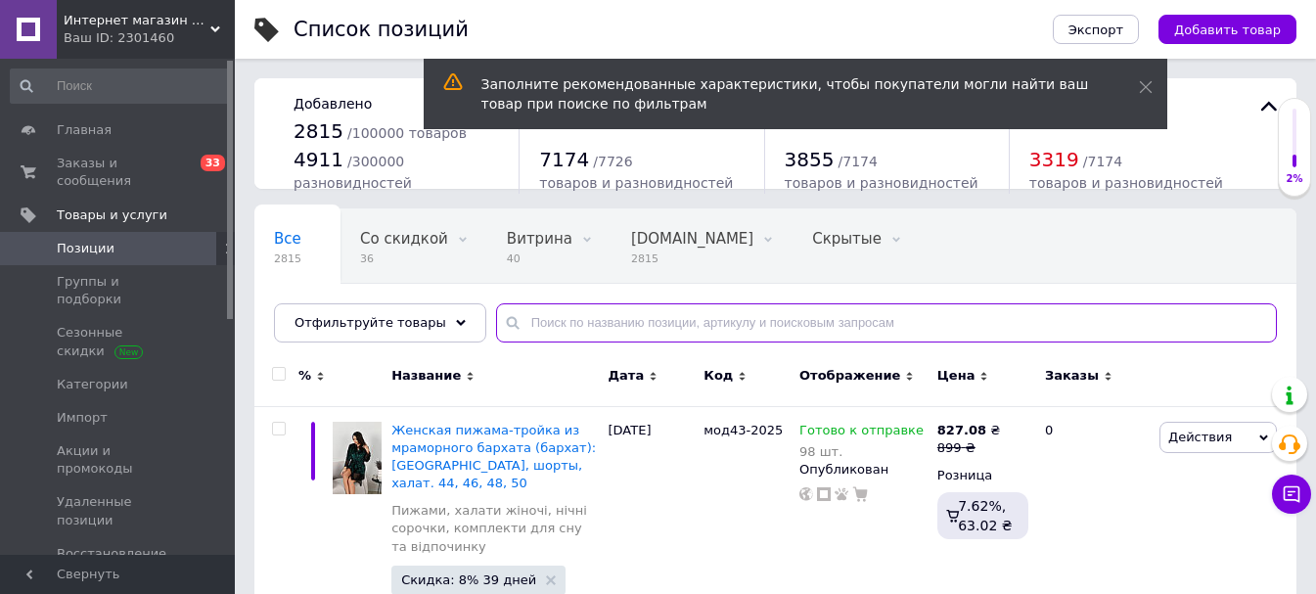
click at [598, 307] on input "text" at bounding box center [886, 322] width 781 height 39
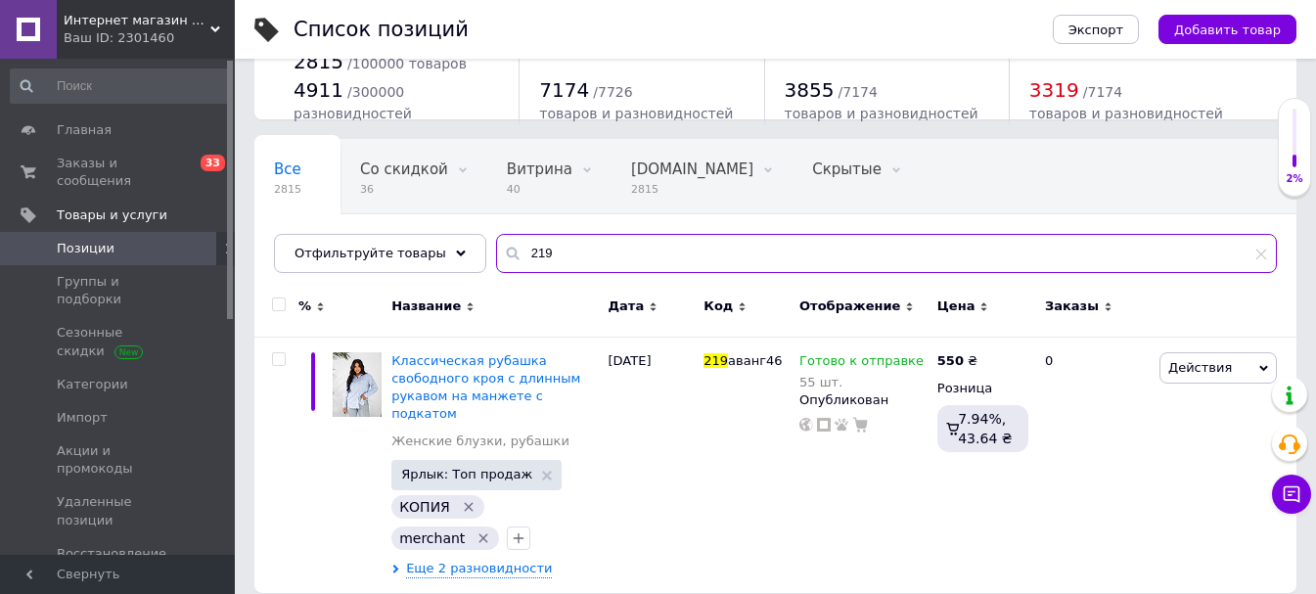
scroll to position [70, 0]
drag, startPoint x: 604, startPoint y: 241, endPoint x: 475, endPoint y: 242, distance: 129.1
click at [496, 242] on input "219" at bounding box center [886, 252] width 781 height 39
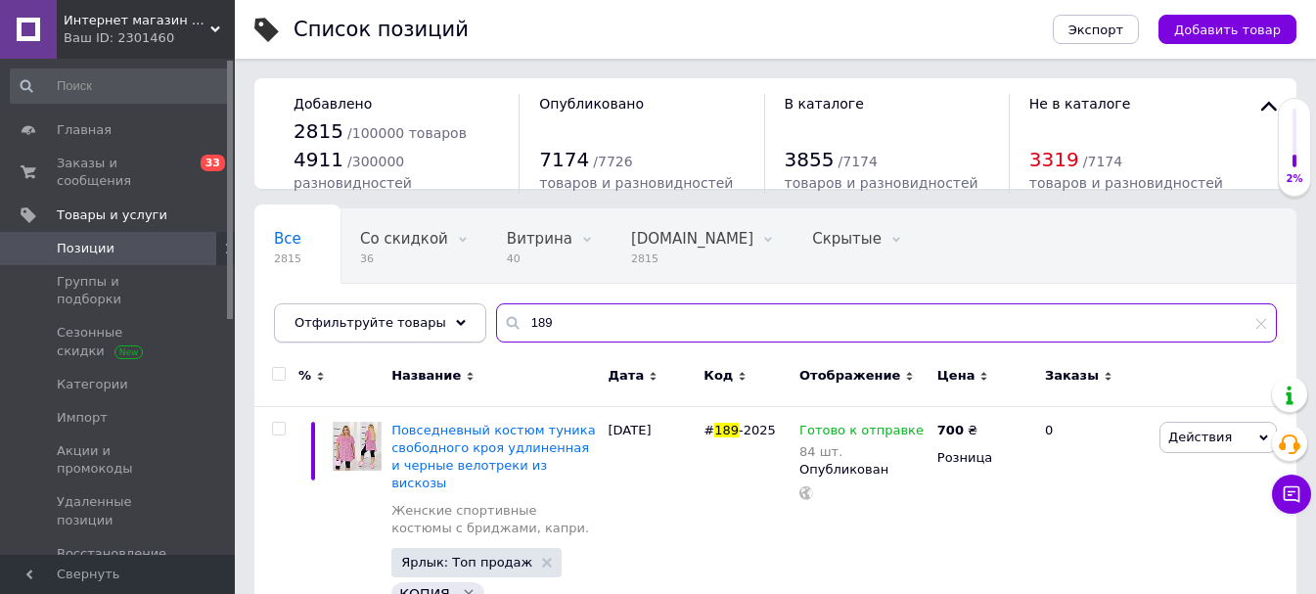
drag, startPoint x: 566, startPoint y: 322, endPoint x: 458, endPoint y: 323, distance: 108.6
click at [458, 323] on div "Отфильтруйте товары 189" at bounding box center [775, 322] width 1003 height 39
type input "218"
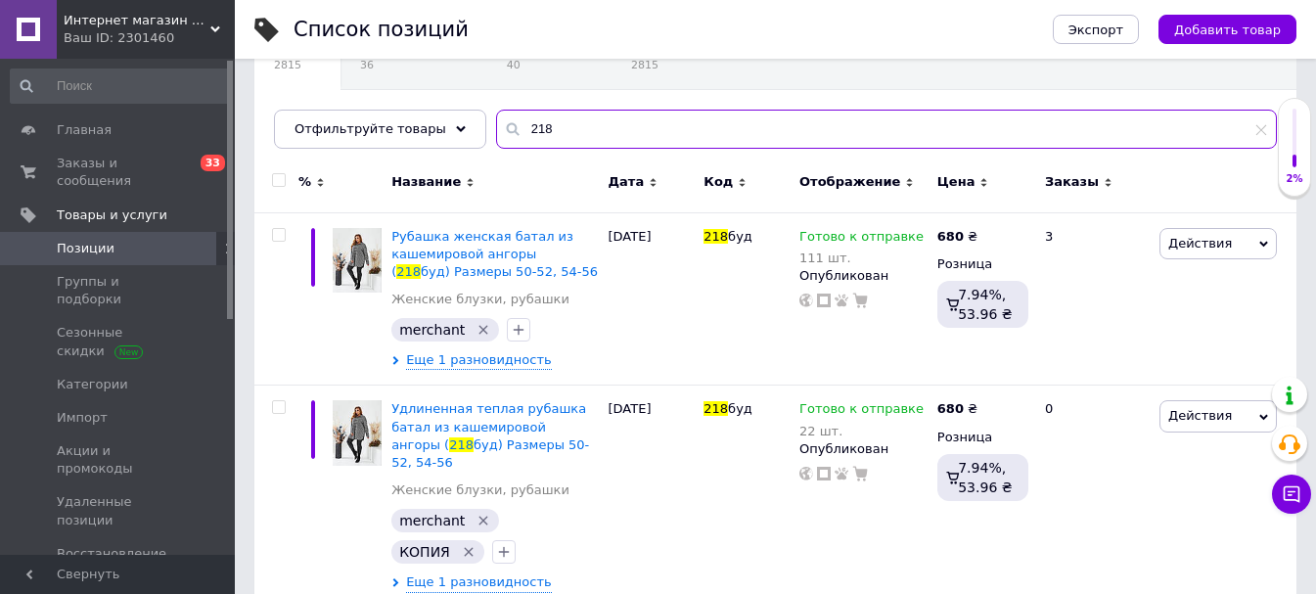
scroll to position [196, 0]
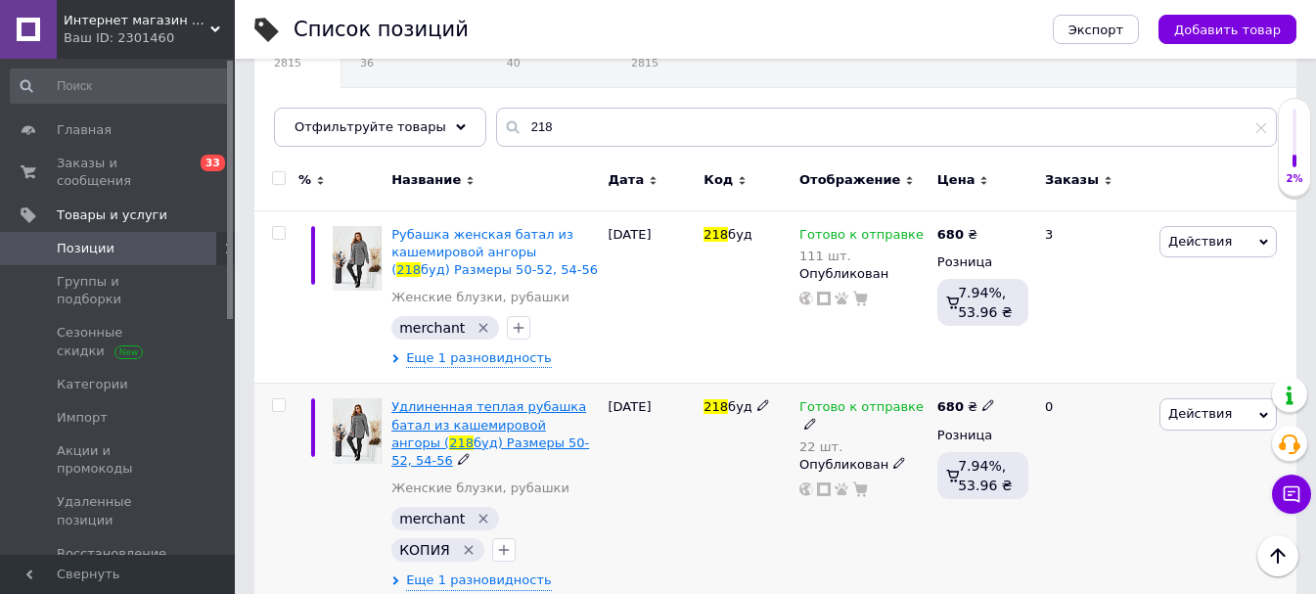
click at [507, 430] on span "Удлиненная теплая рубашка батал из кашемировой ангоры (" at bounding box center [488, 424] width 195 height 50
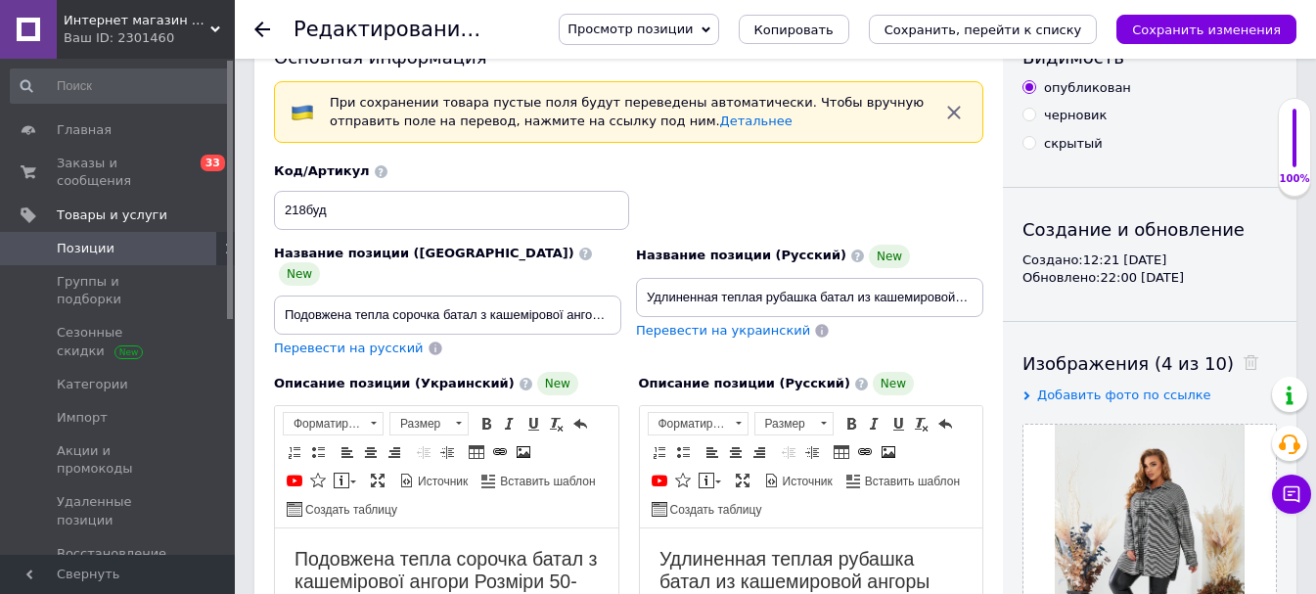
scroll to position [98, 0]
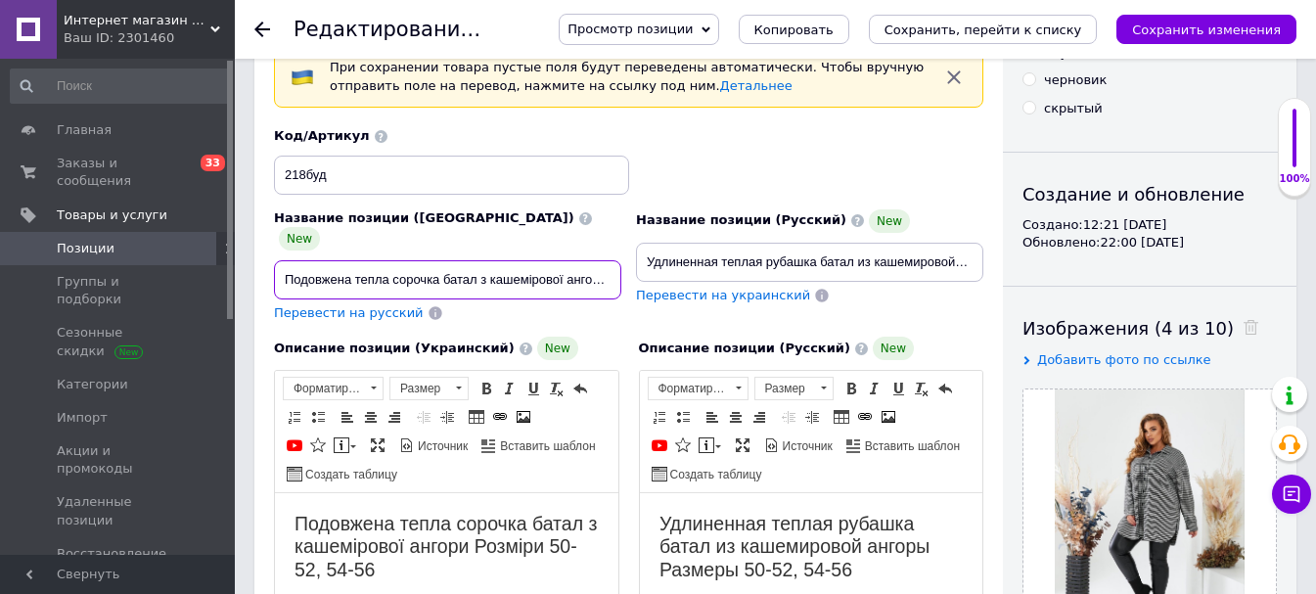
click at [404, 260] on input "Подовжена тепла сорочка батал з кашемірової ангори ( 218буд) Розміри 50-52, 54-…" at bounding box center [447, 279] width 347 height 39
drag, startPoint x: 400, startPoint y: 260, endPoint x: 226, endPoint y: 250, distance: 174.4
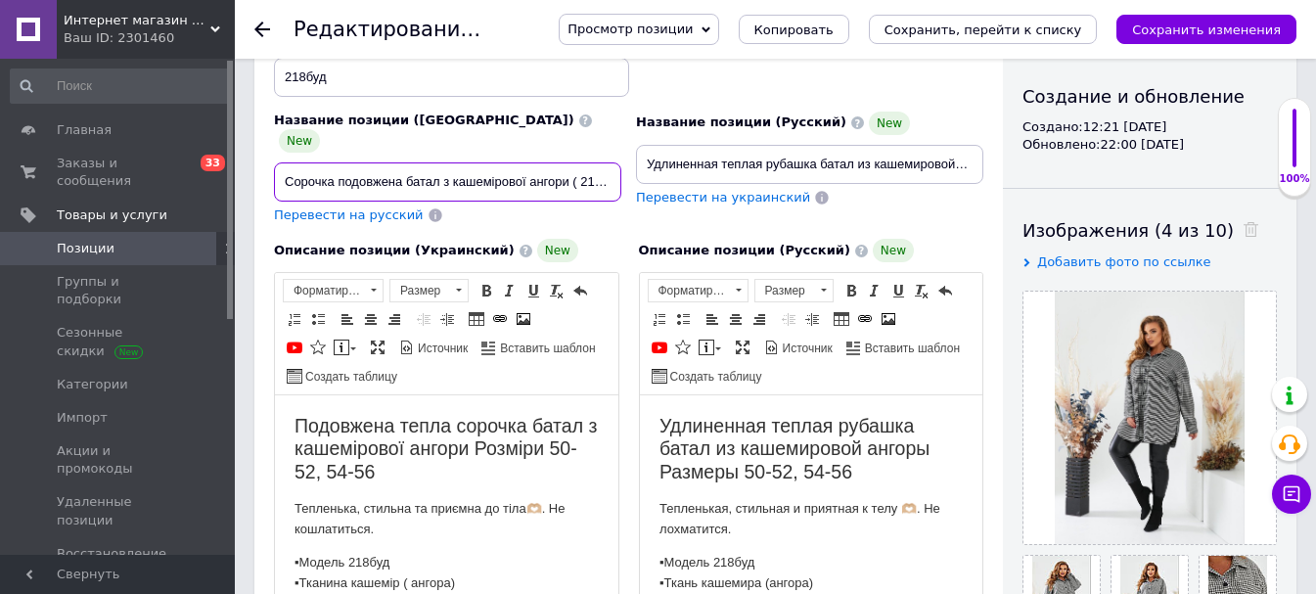
type input "Сорочка подовжена батал з кашемірової ангори ( 218буд) Розміри 50-52, 54-56"
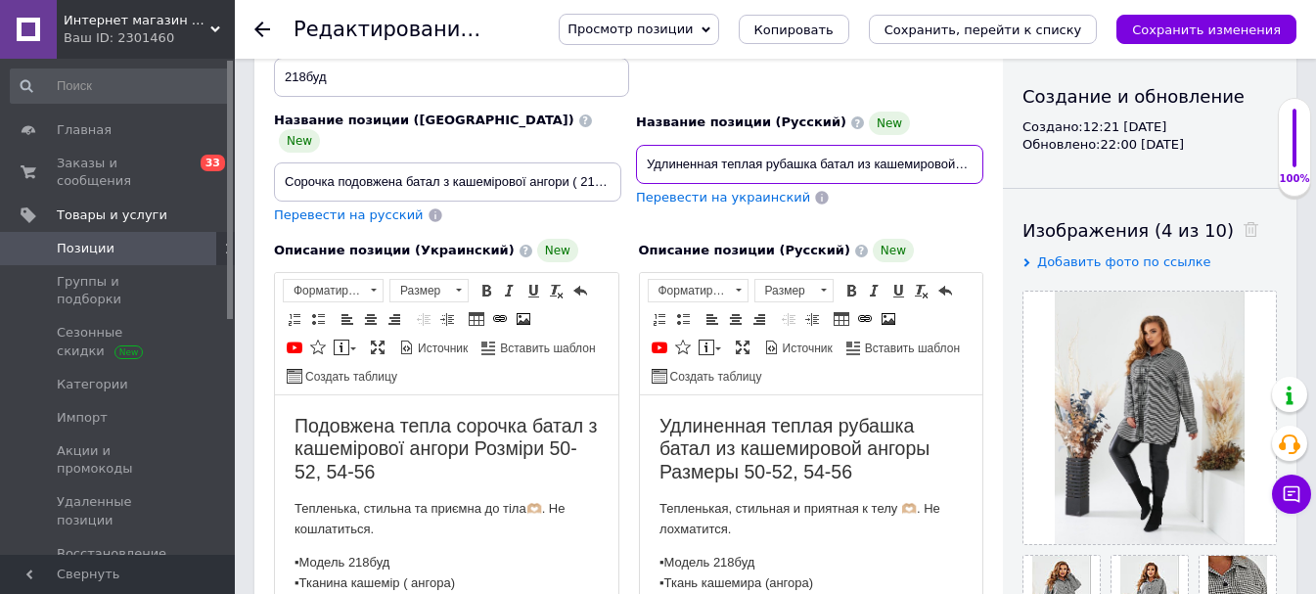
click at [717, 166] on input "Удлиненная теплая рубашка батал из кашемировой ангоры ( 218буд) Размеры 50-52, …" at bounding box center [809, 164] width 347 height 39
drag, startPoint x: 773, startPoint y: 167, endPoint x: 619, endPoint y: 167, distance: 153.6
click at [619, 167] on div "Название позиции (Украинский) New Сорочка подовжена батал з кашемірової ангори …" at bounding box center [629, 126] width 724 height 209
type input "Рубашка батал из кашемировой ангоры ( 218буд) Размеры 50-52, 54-56"
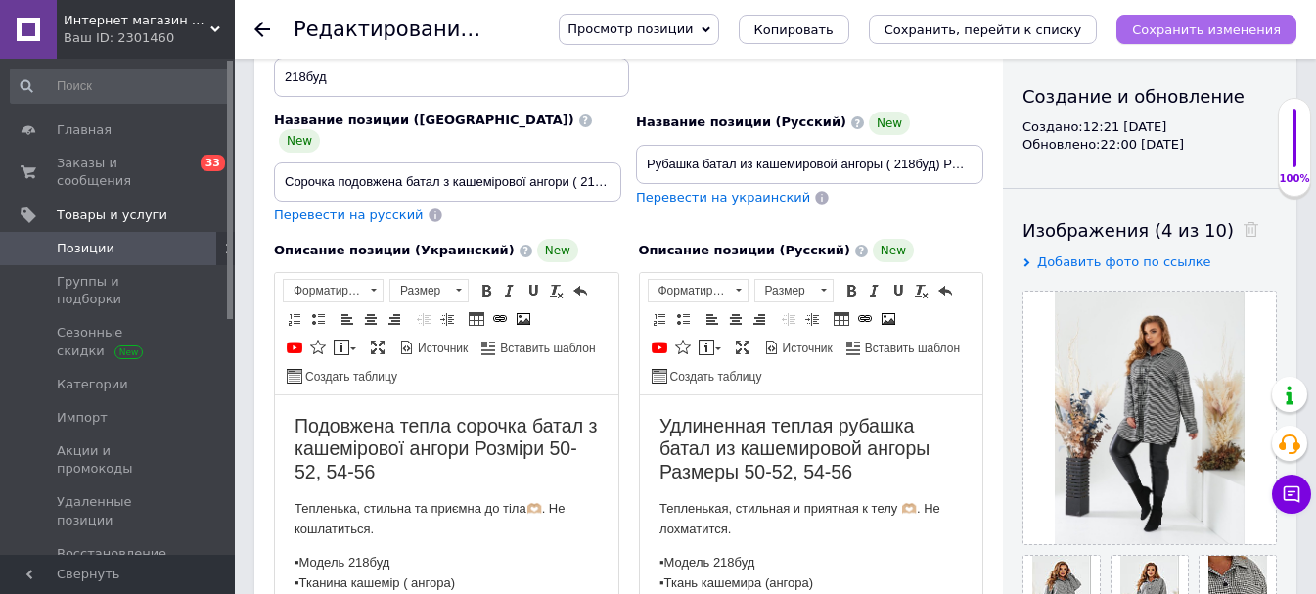
click at [1217, 22] on icon "Сохранить изменения" at bounding box center [1206, 29] width 149 height 15
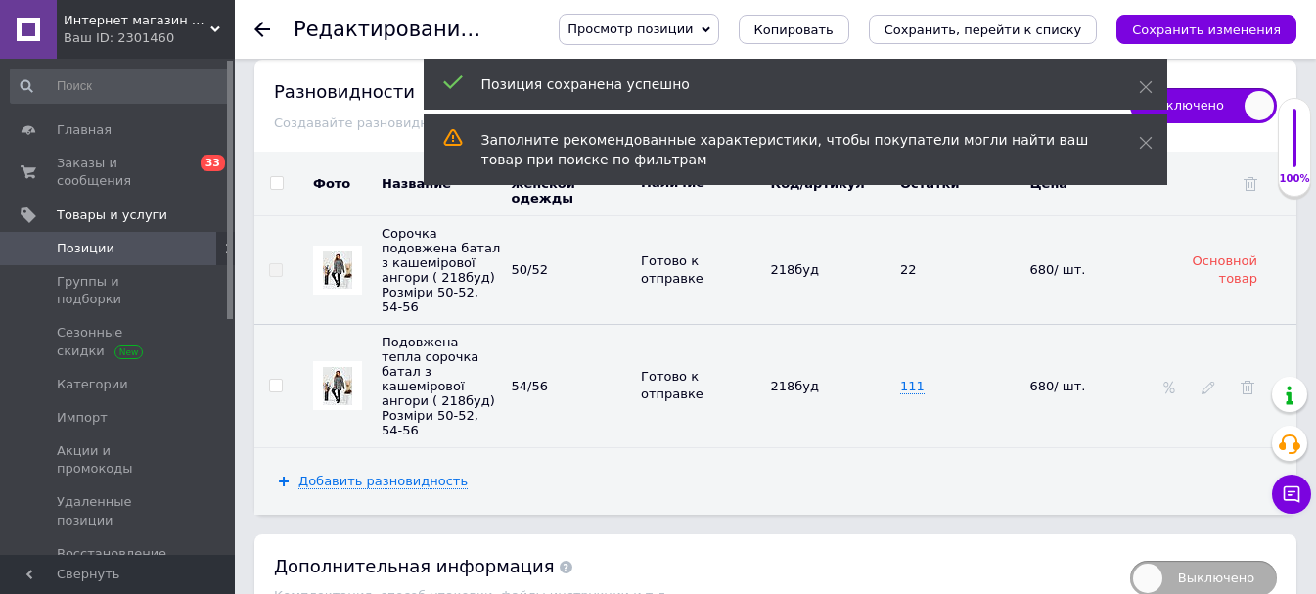
scroll to position [3521, 0]
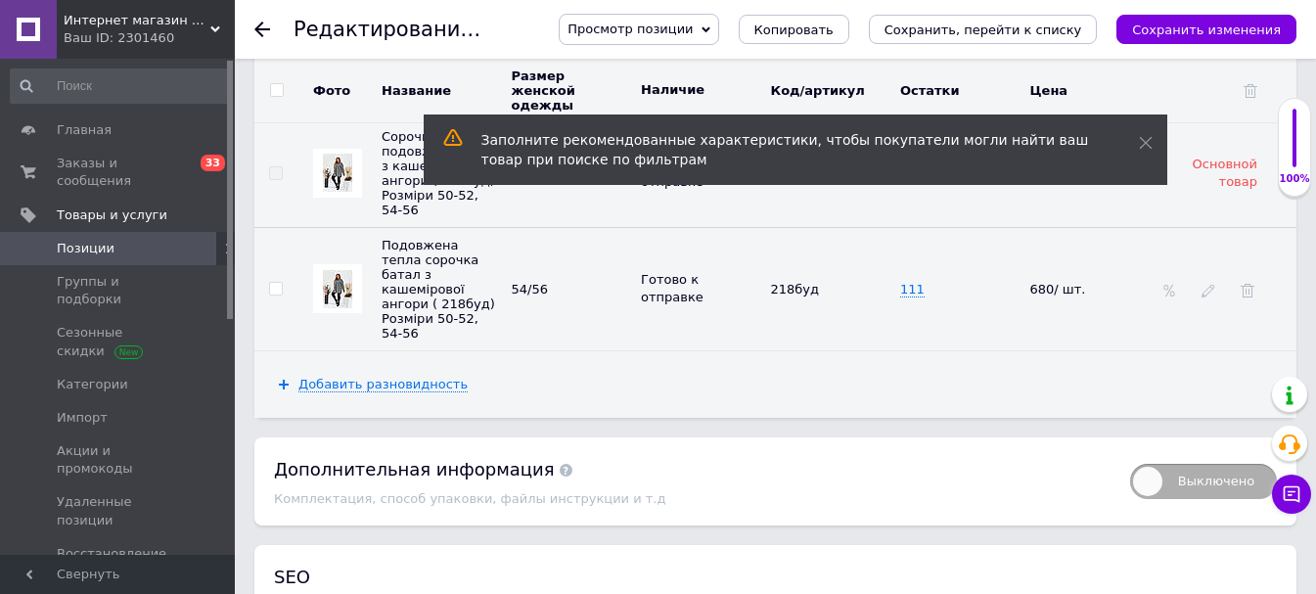
click at [1195, 44] on div "Просмотр позиции Сохранить и посмотреть на сайте Сохранить и посмотреть на порт…" at bounding box center [917, 29] width 757 height 31
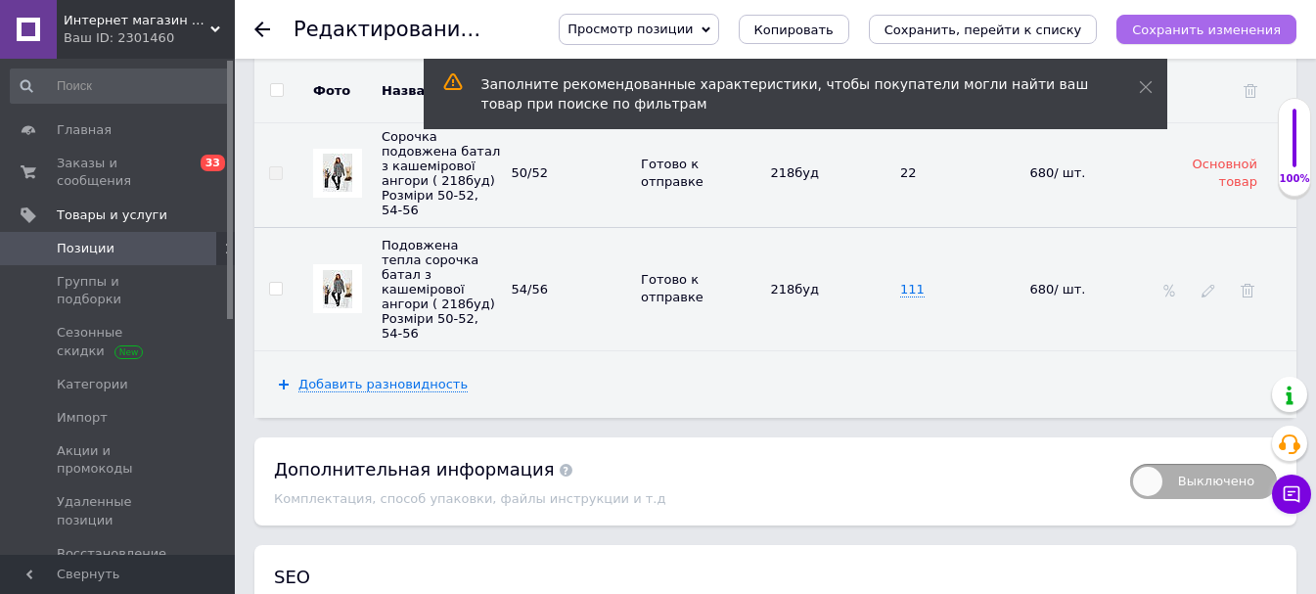
click at [1198, 40] on button "Сохранить изменения" at bounding box center [1206, 29] width 180 height 29
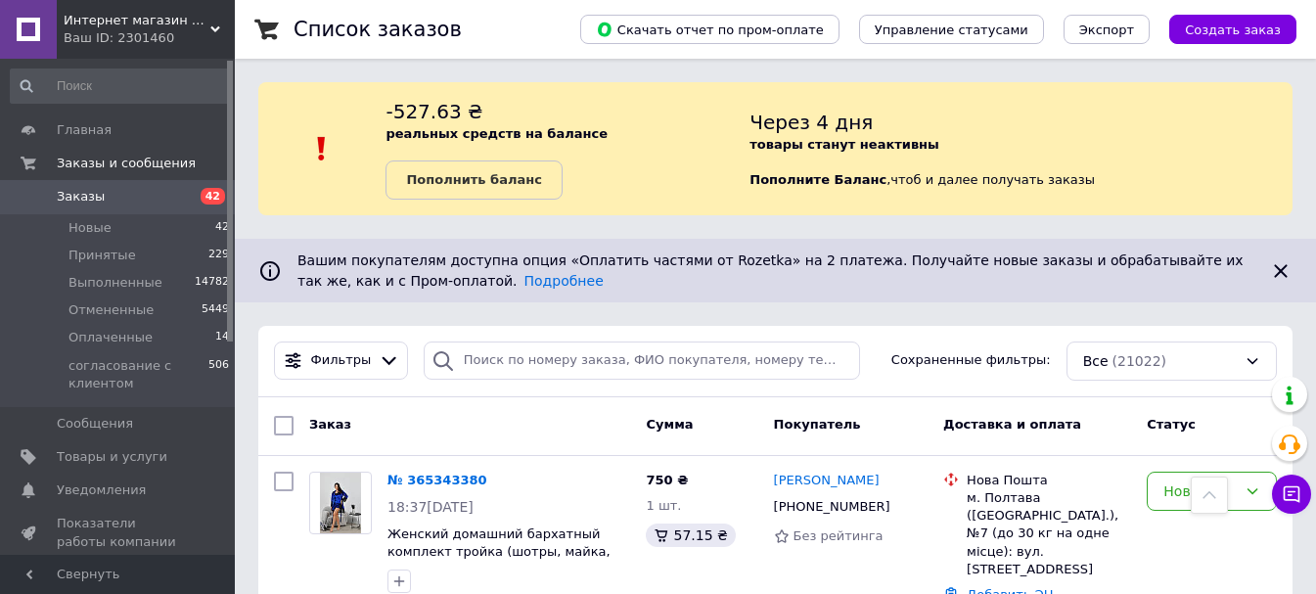
scroll to position [2837, 0]
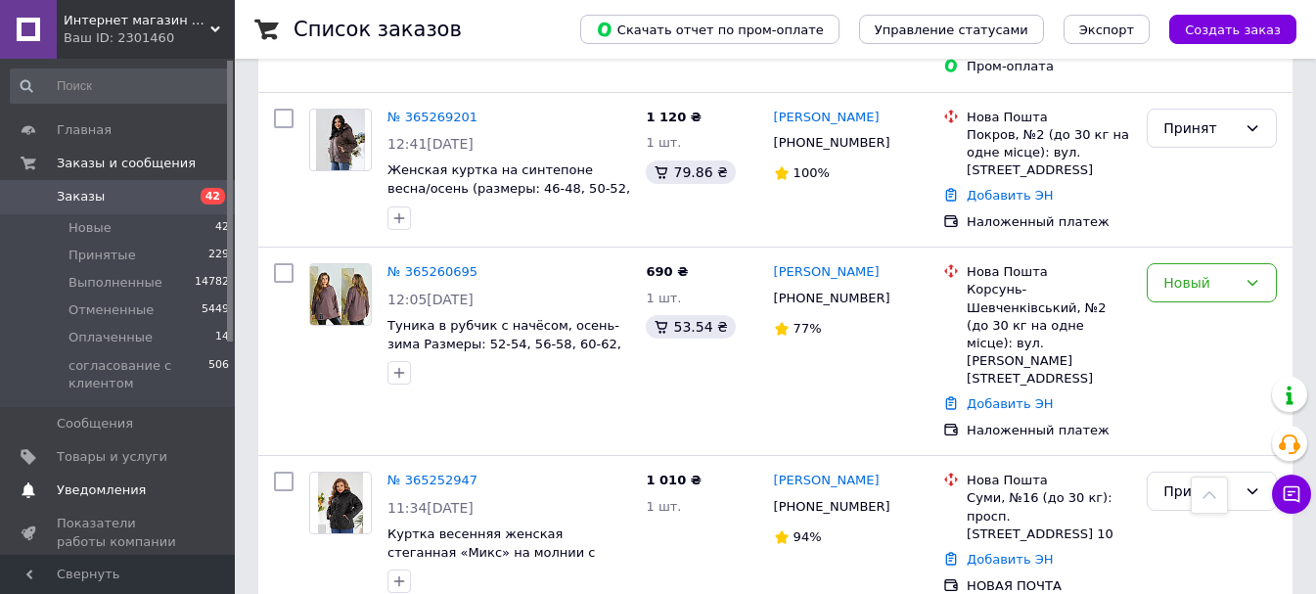
click at [122, 483] on span "Уведомления" at bounding box center [101, 490] width 89 height 18
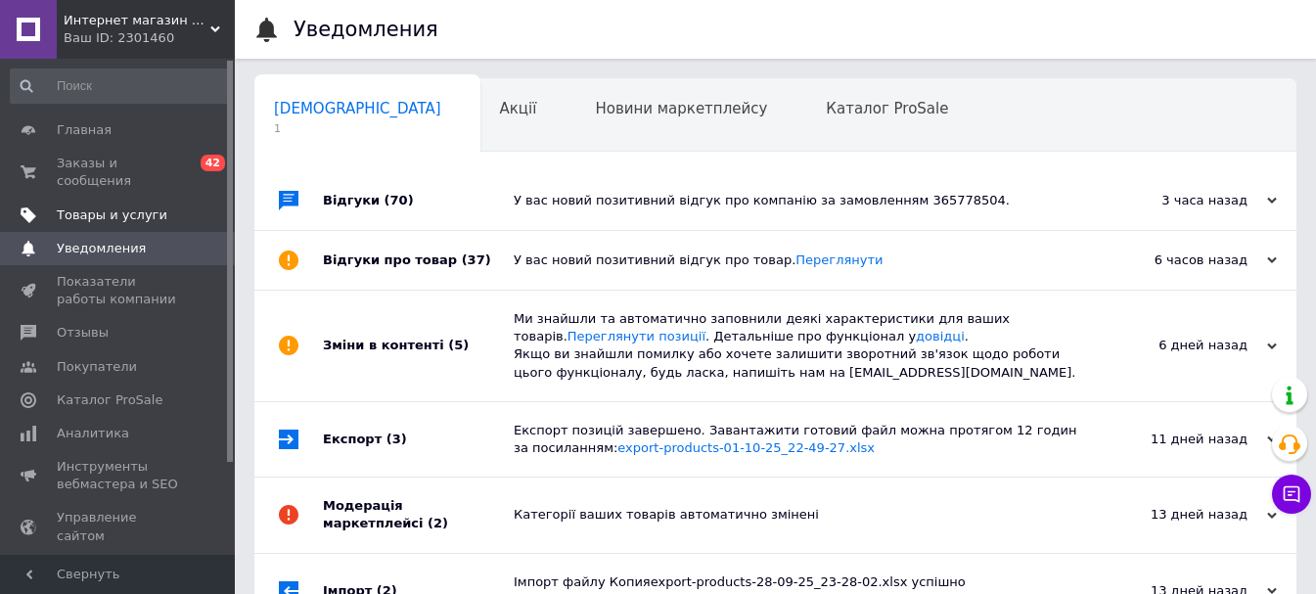
click at [181, 206] on span at bounding box center [208, 215] width 54 height 18
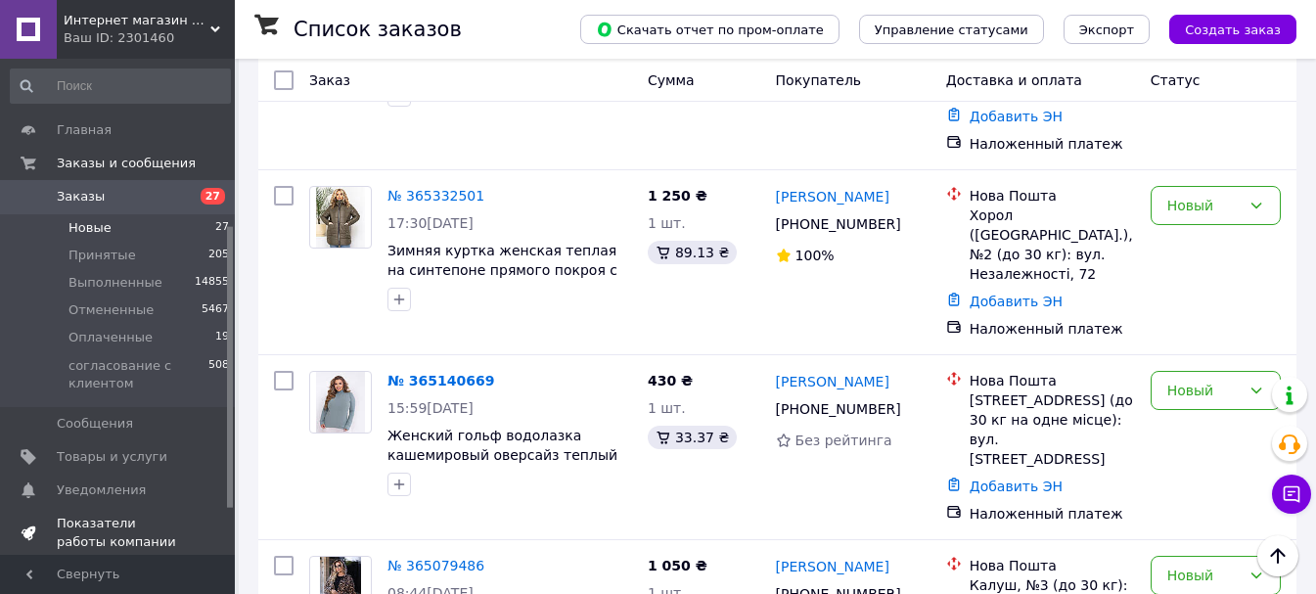
scroll to position [293, 0]
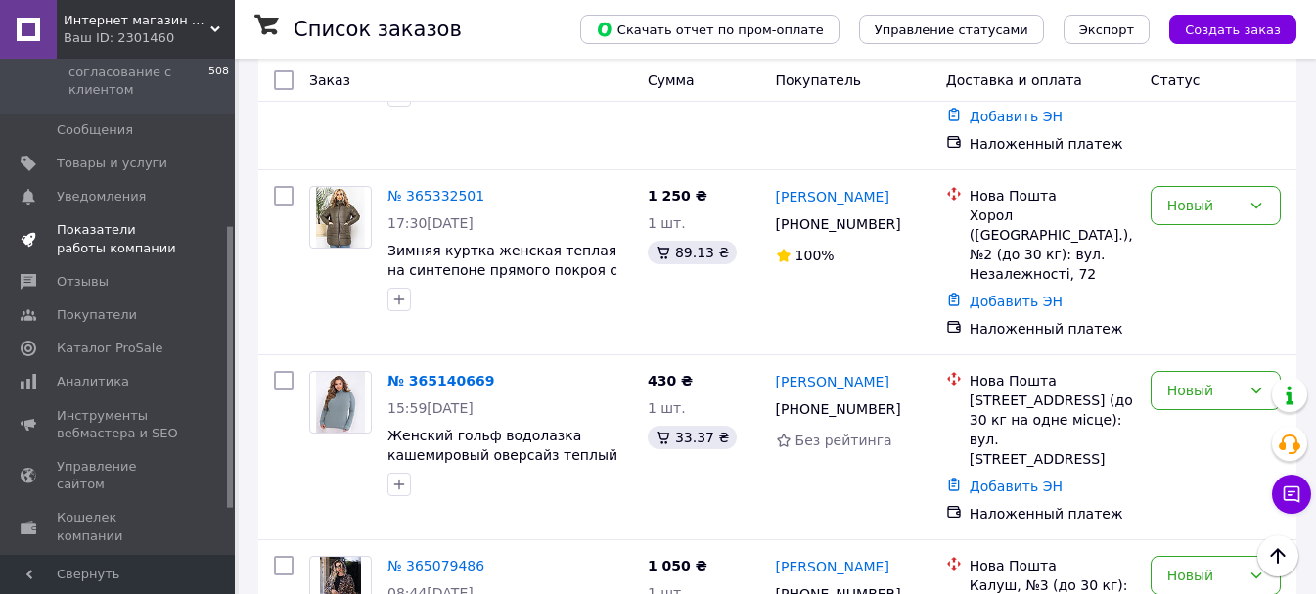
click at [107, 234] on span "Показатели работы компании" at bounding box center [119, 238] width 124 height 35
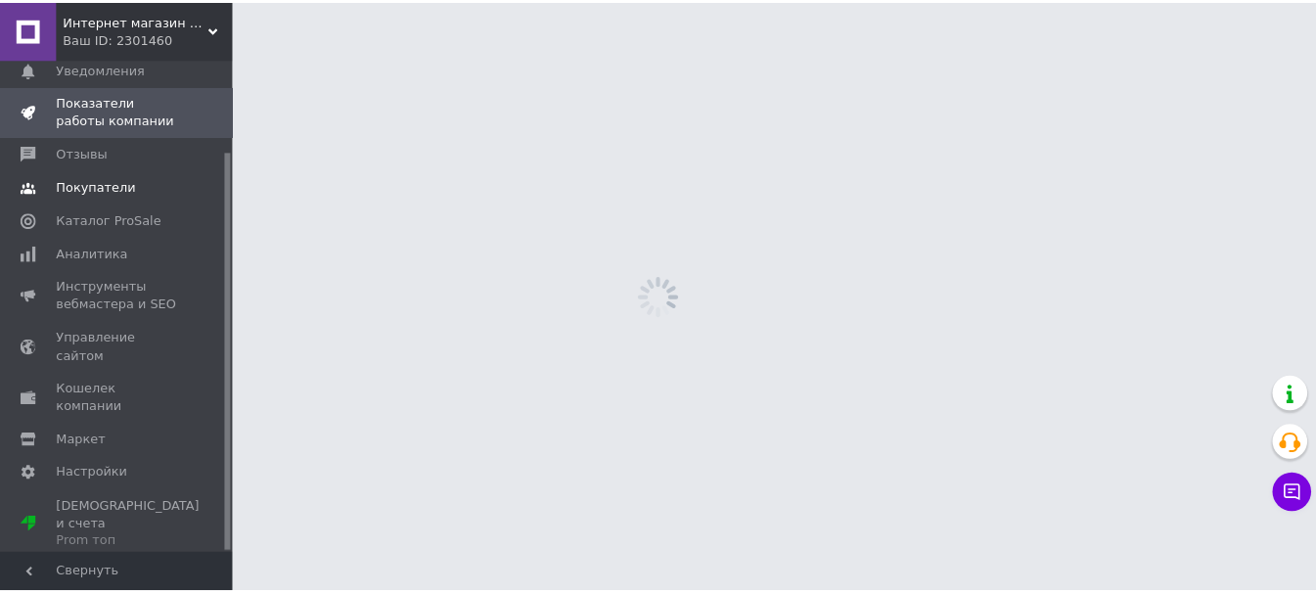
scroll to position [113, 0]
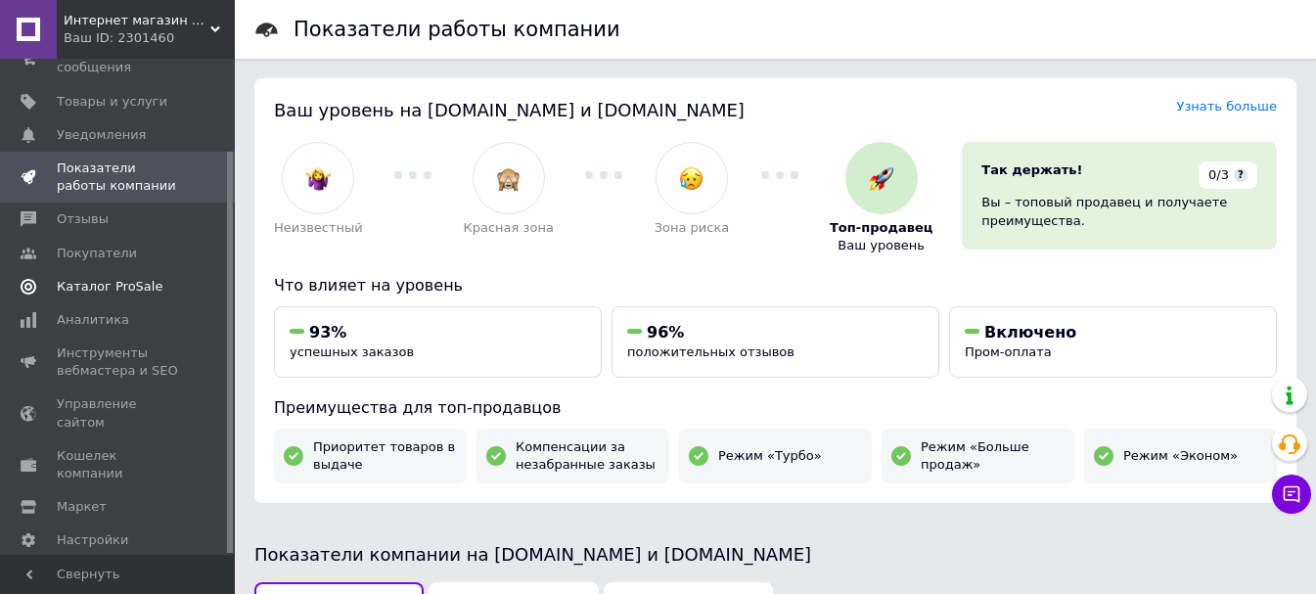
click at [135, 278] on span "Каталог ProSale" at bounding box center [110, 287] width 106 height 18
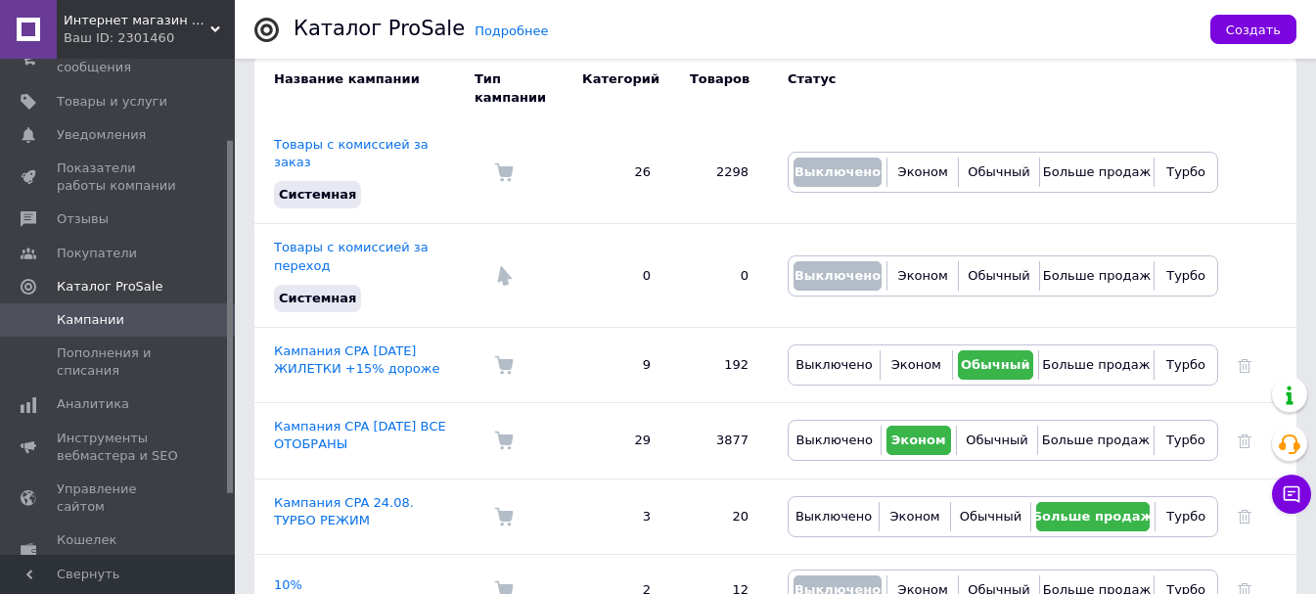
scroll to position [293, 0]
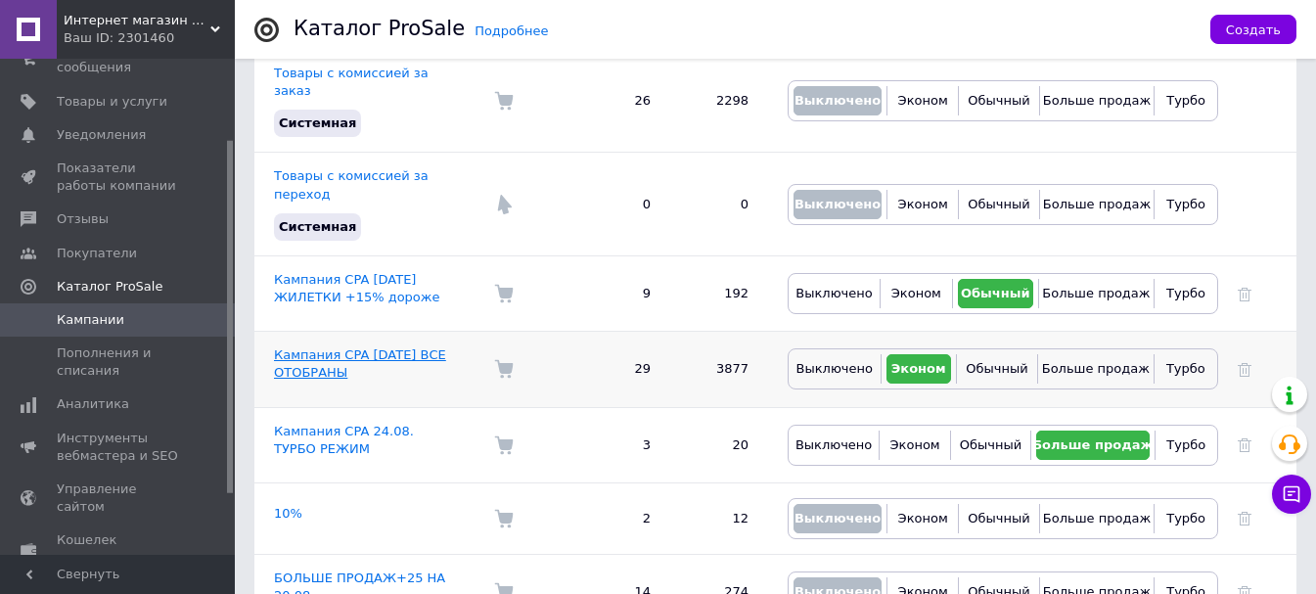
click at [379, 347] on link "Кампания CPA [DATE] ВСЕ ОТОБРАНЫ" at bounding box center [360, 363] width 172 height 32
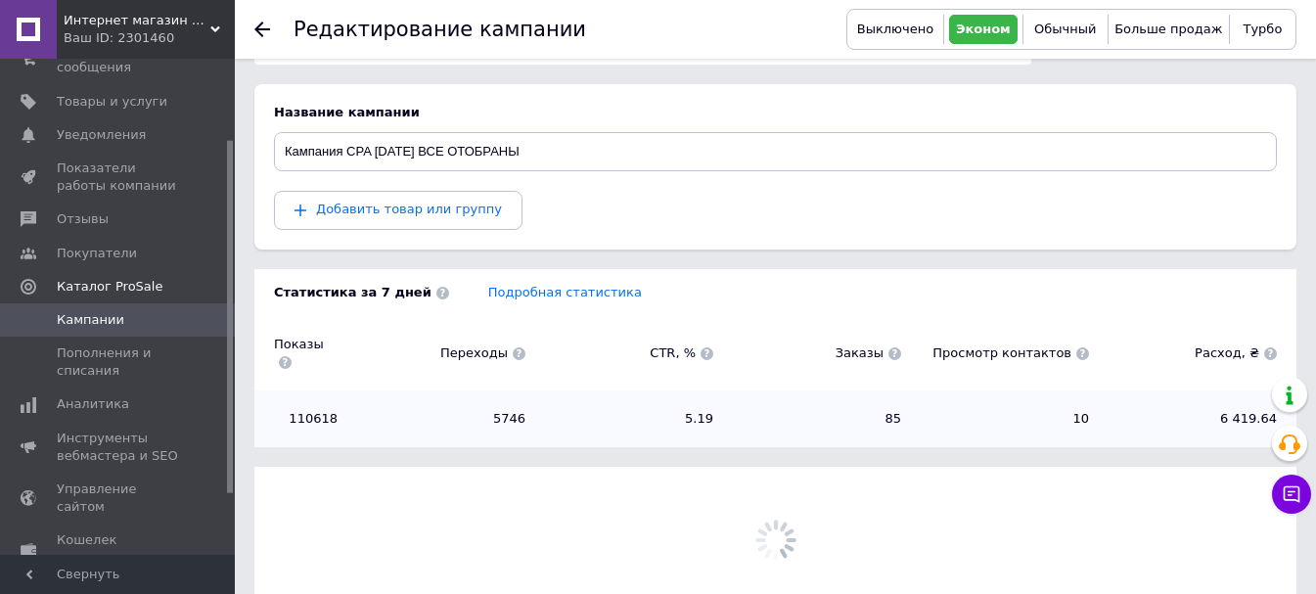
scroll to position [264, 0]
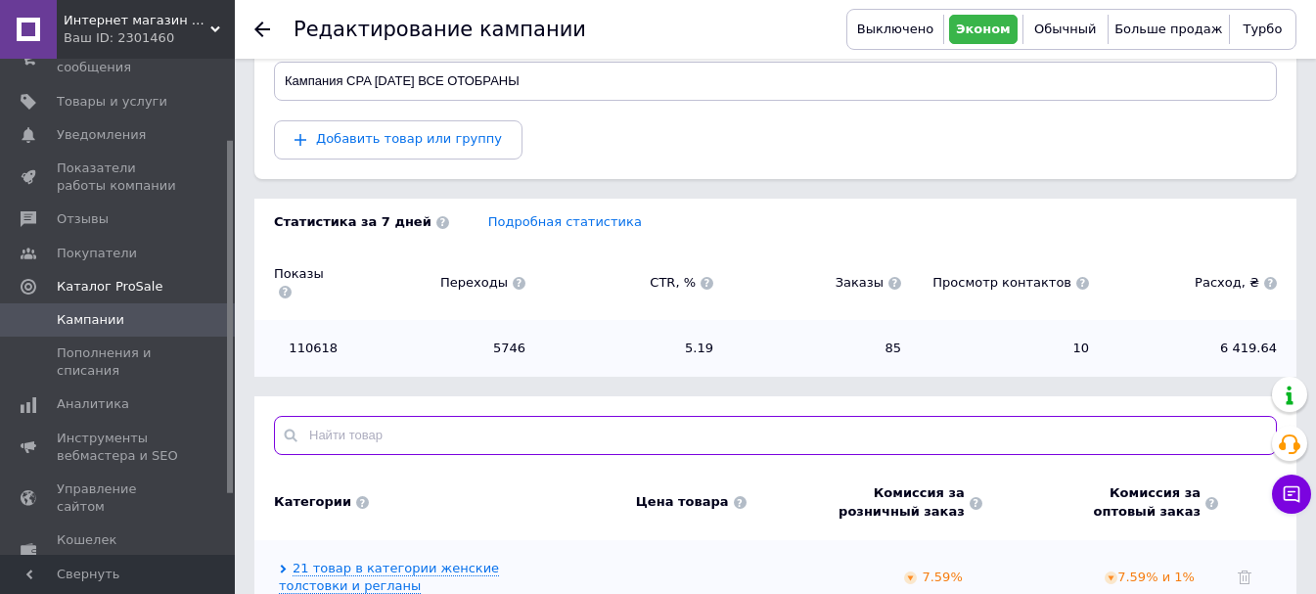
click at [490, 419] on input "text" at bounding box center [775, 435] width 1003 height 39
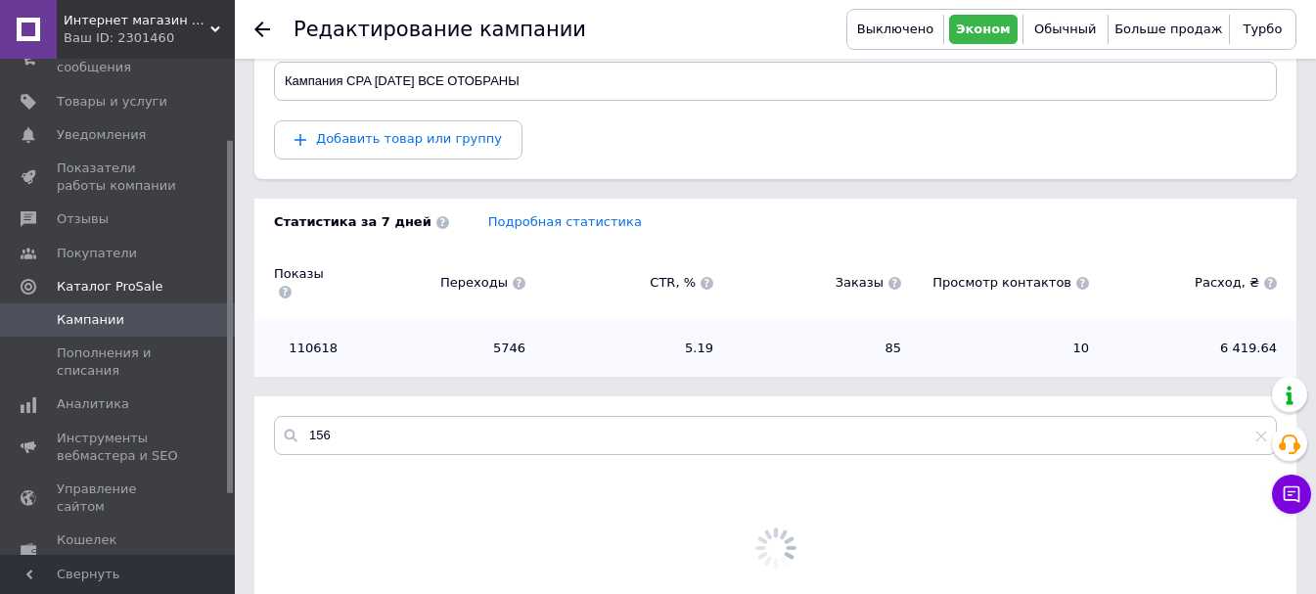
click at [725, 374] on div "Редактирование кампании Выключено Эконом Обычный Больше продаж Турбо -811.54 ₴ …" at bounding box center [775, 213] width 1081 height 954
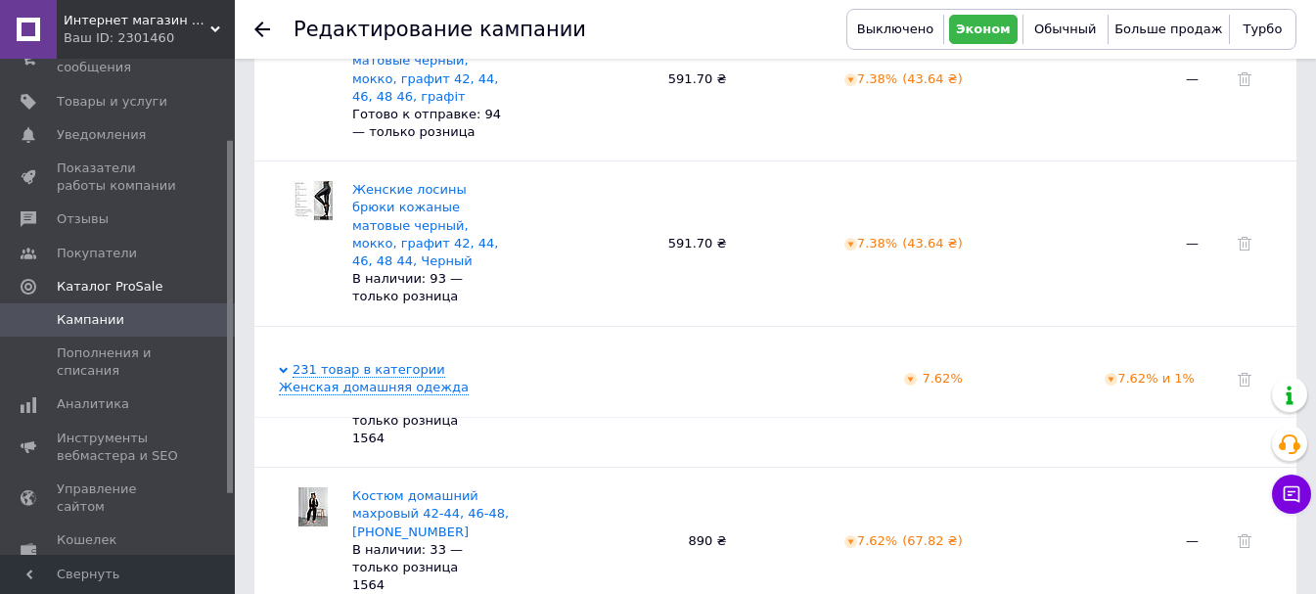
scroll to position [1626, 0]
click at [711, 514] on span "Показать еще 50 товаров" at bounding box center [679, 521] width 172 height 15
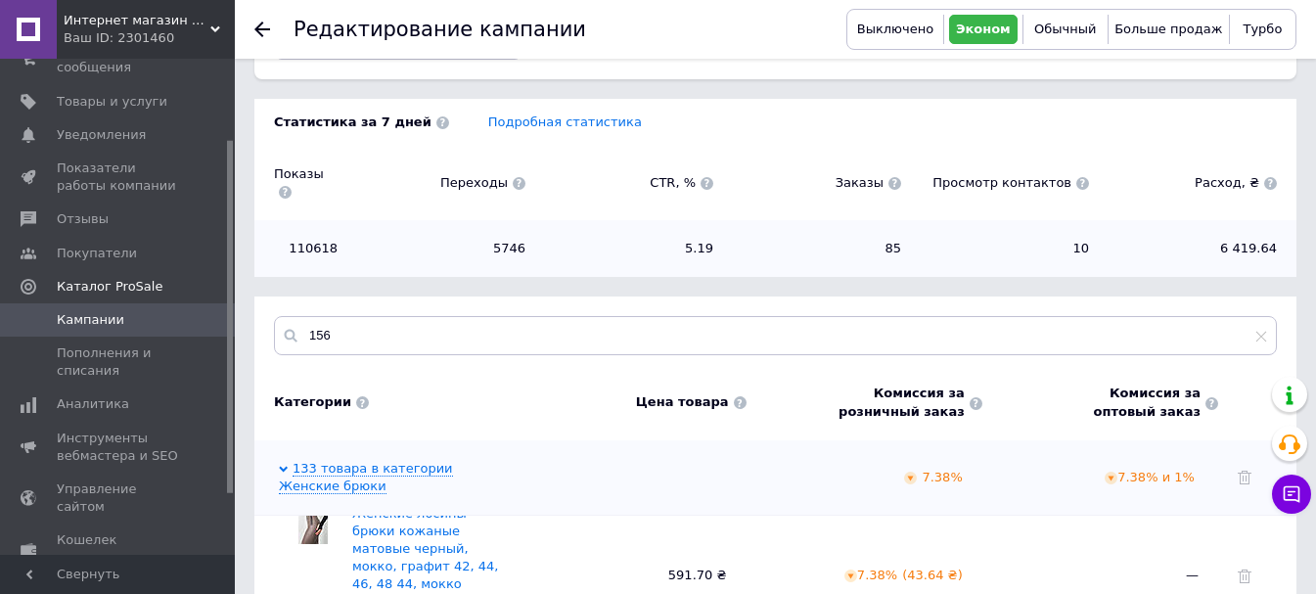
scroll to position [285, 0]
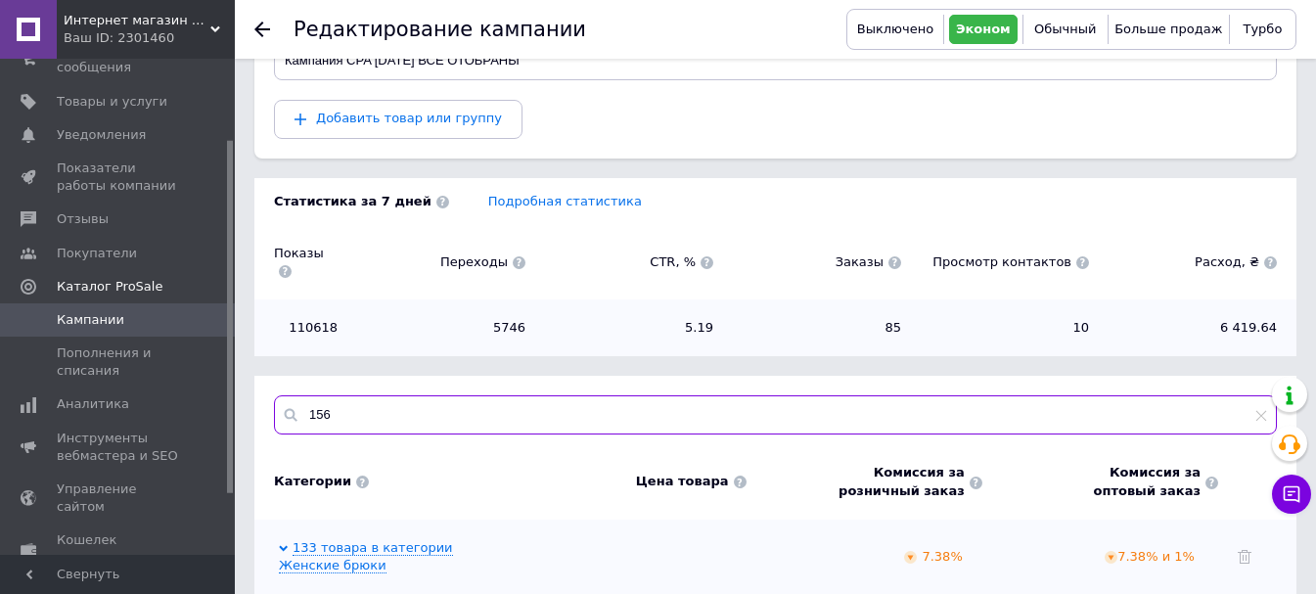
drag, startPoint x: 278, startPoint y: 396, endPoint x: 294, endPoint y: 391, distance: 17.3
click at [278, 395] on input "156" at bounding box center [775, 414] width 1003 height 39
paste input "Лосины кожаные черные стильные теплые на меху большие размеры"
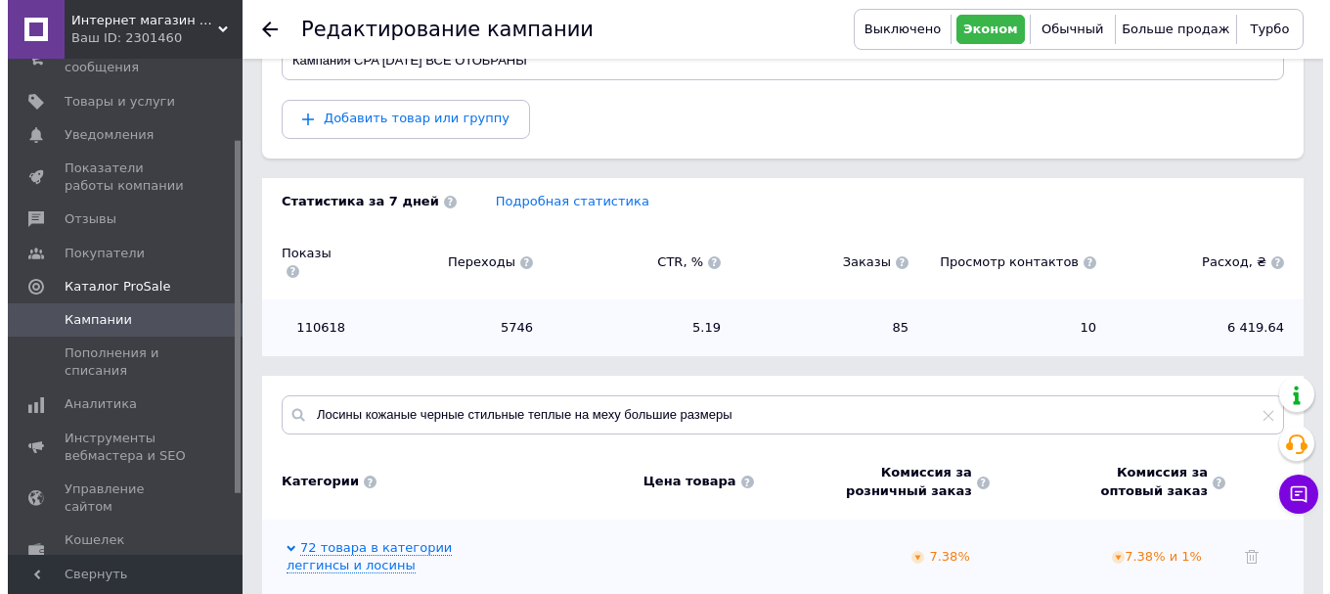
scroll to position [480, 0]
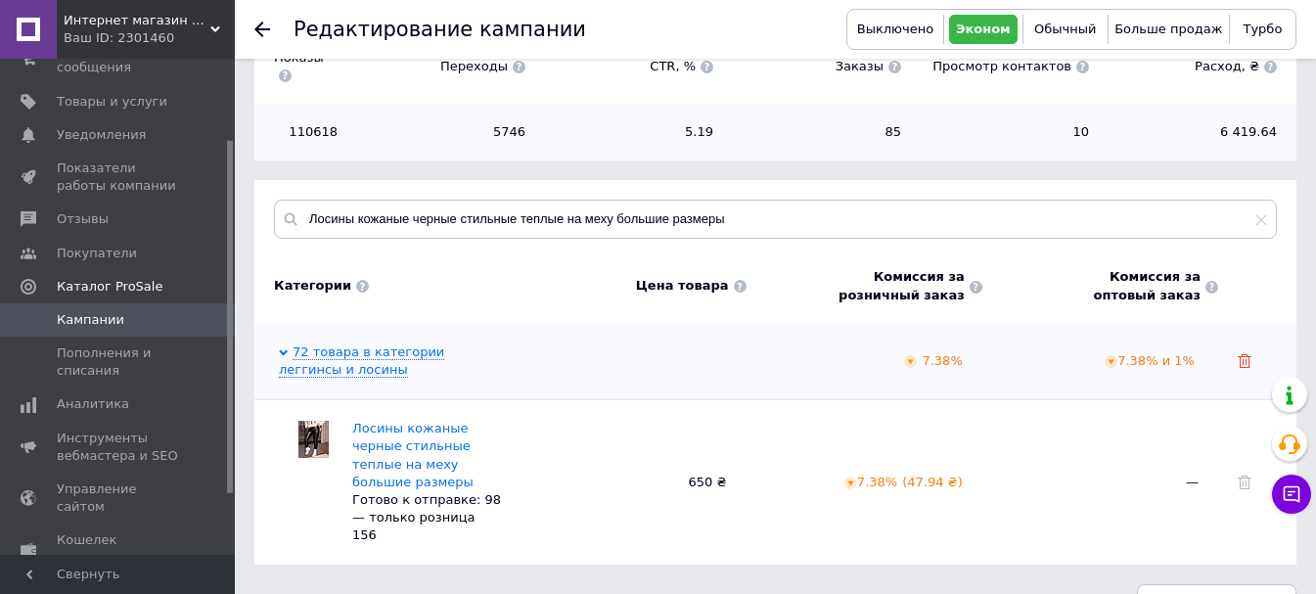
click at [1238, 354] on use at bounding box center [1244, 361] width 14 height 14
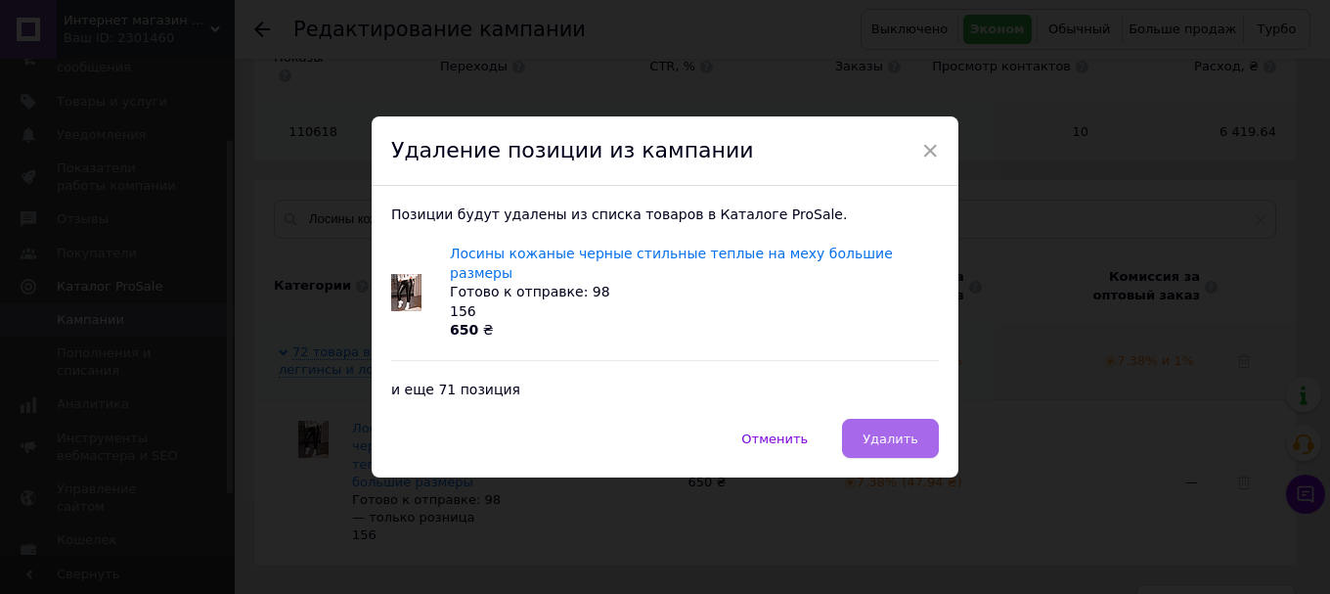
click at [876, 431] on span "Удалить" at bounding box center [891, 438] width 56 height 15
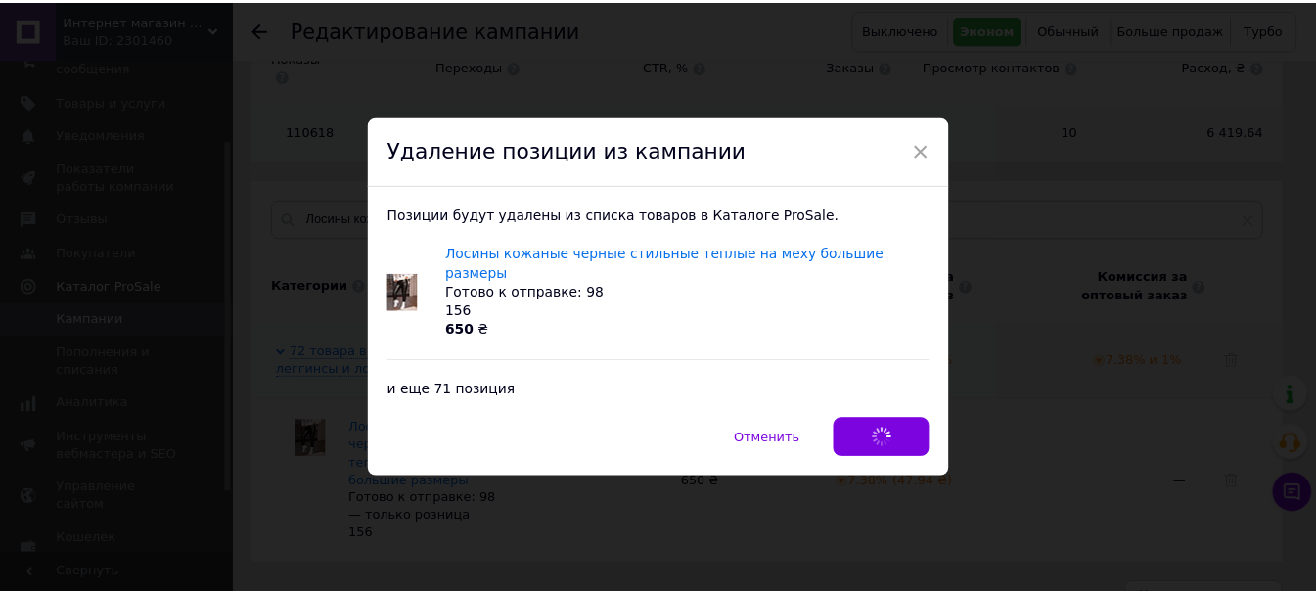
scroll to position [318, 0]
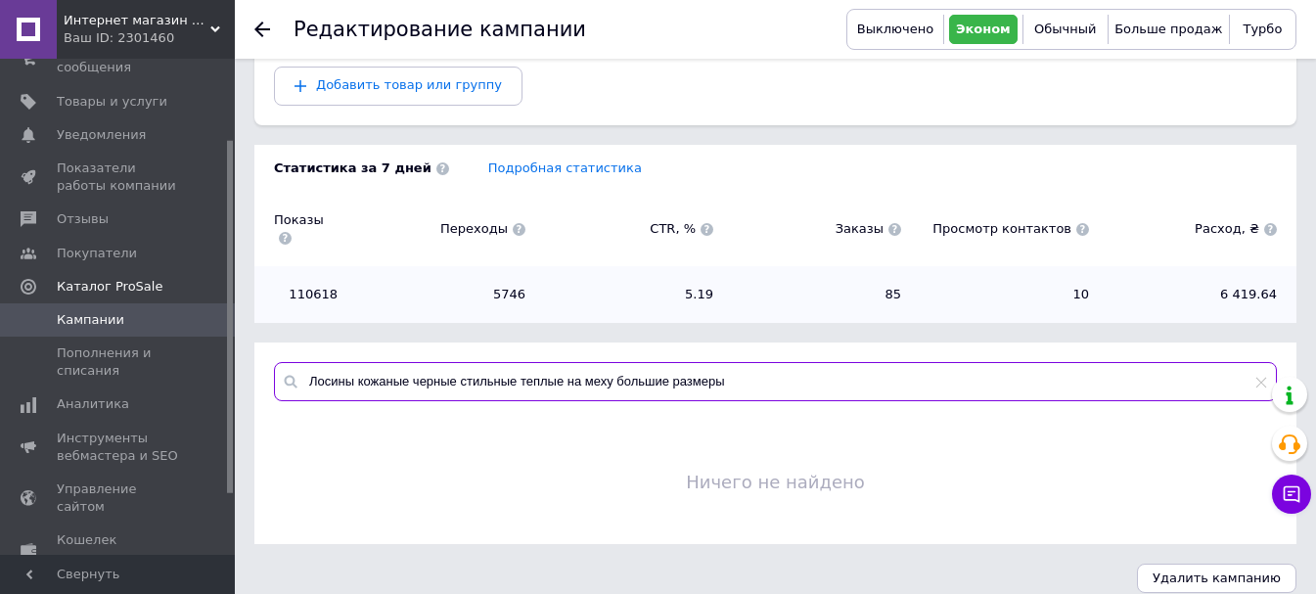
drag, startPoint x: 741, startPoint y: 364, endPoint x: 238, endPoint y: 359, distance: 503.8
click at [238, 359] on div "Редактирование кампании Выключено Эконом Обычный Больше продаж Турбо -811.54 ₴ …" at bounding box center [775, 147] width 1081 height 930
paste input "черные стильные теплые на меху большие размеры, фактура рубчик, посадка висока"
click at [797, 300] on div "110618 5746 5.19 85 10 6 419.64" at bounding box center [775, 294] width 1042 height 57
click at [964, 400] on div "Лосины черные стильные теплые на меху большие размеры, фактура рубчик, посадка …" at bounding box center [775, 381] width 1042 height 78
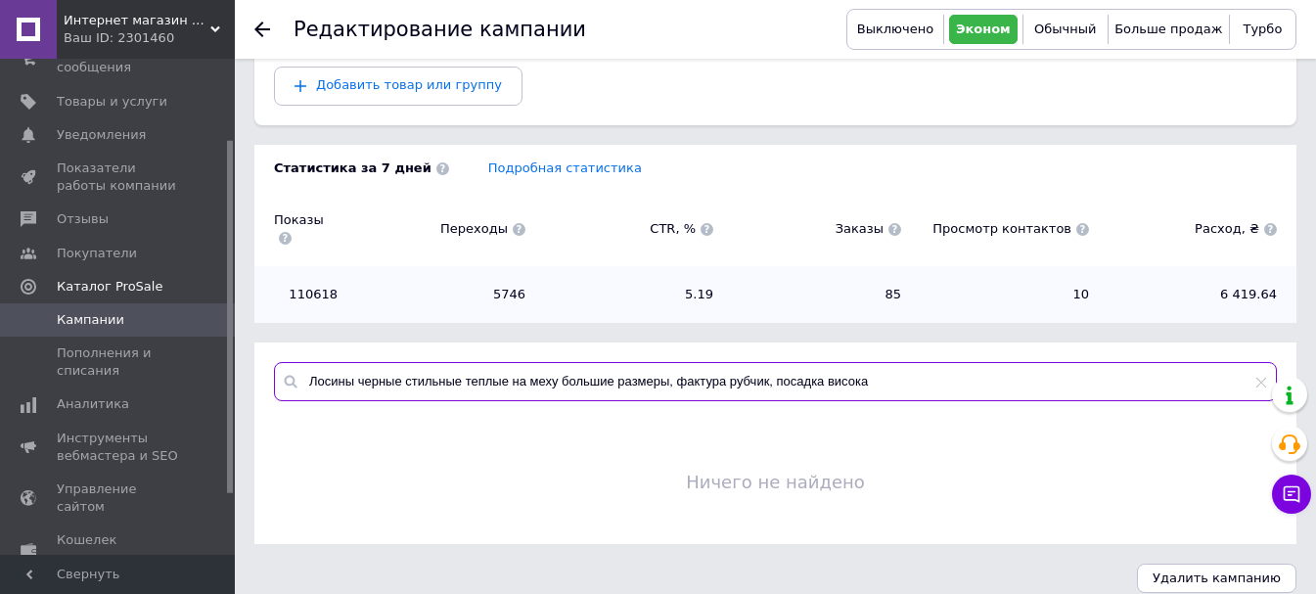
click at [912, 366] on input "Лосины черные стильные теплые на меху большие размеры, фактура рубчик, посадка …" at bounding box center [775, 381] width 1003 height 39
drag, startPoint x: 806, startPoint y: 359, endPoint x: 667, endPoint y: 358, distance: 138.9
click at [667, 362] on input "Лосины черные стильные теплые на меху большие размеры, фактура рубчик, посадка …" at bounding box center [775, 381] width 1003 height 39
click at [842, 322] on div "Редактирование кампании Выключено Эконом Обычный Больше продаж Турбо -811.54 ₴ …" at bounding box center [775, 147] width 1081 height 930
drag, startPoint x: 686, startPoint y: 357, endPoint x: 237, endPoint y: 357, distance: 449.0
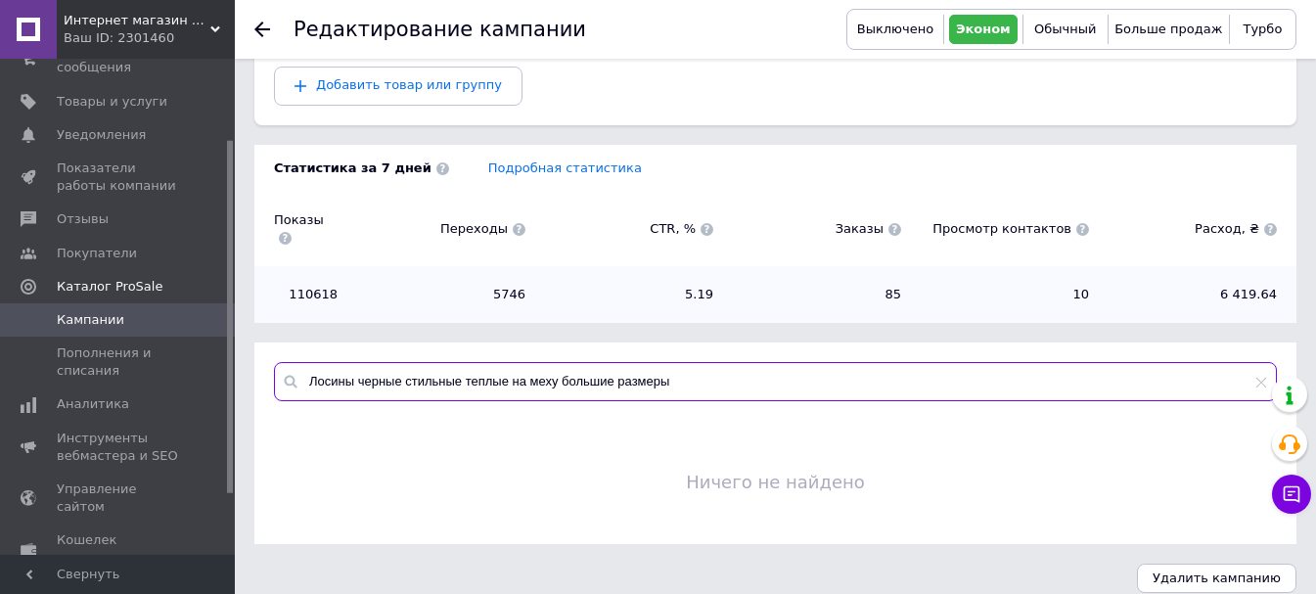
click at [237, 357] on div "Редактирование кампании Выключено Эконом Обычный Больше продаж Турбо -811.54 ₴ …" at bounding box center [775, 147] width 1081 height 930
type input "лосин"
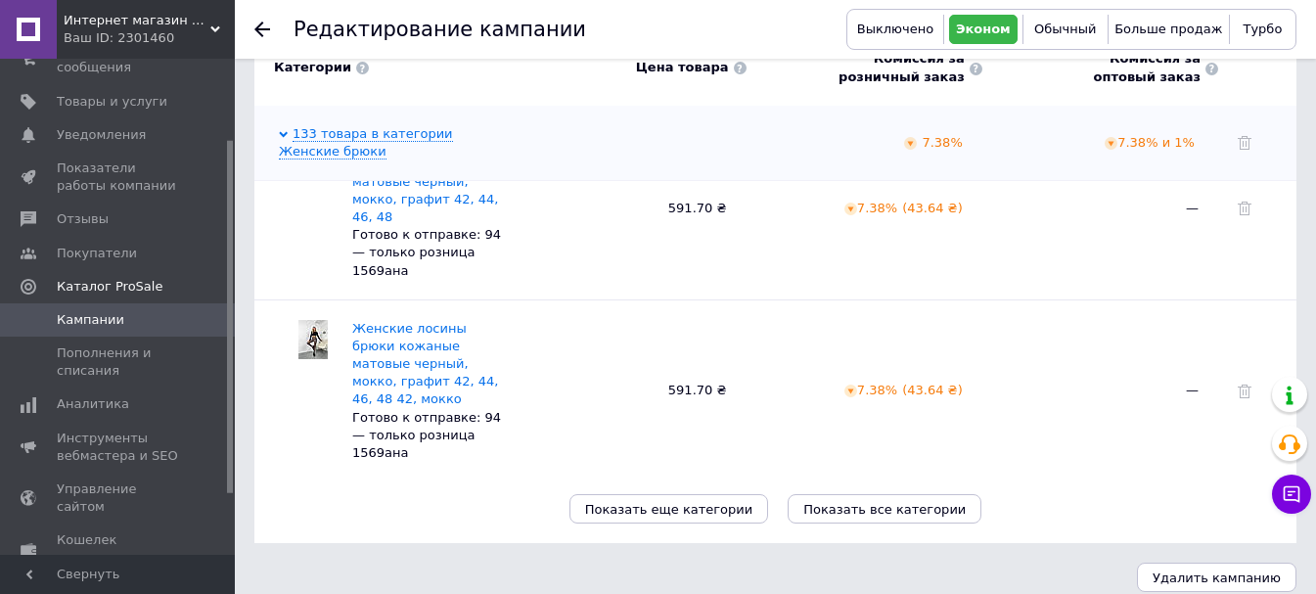
scroll to position [98, 0]
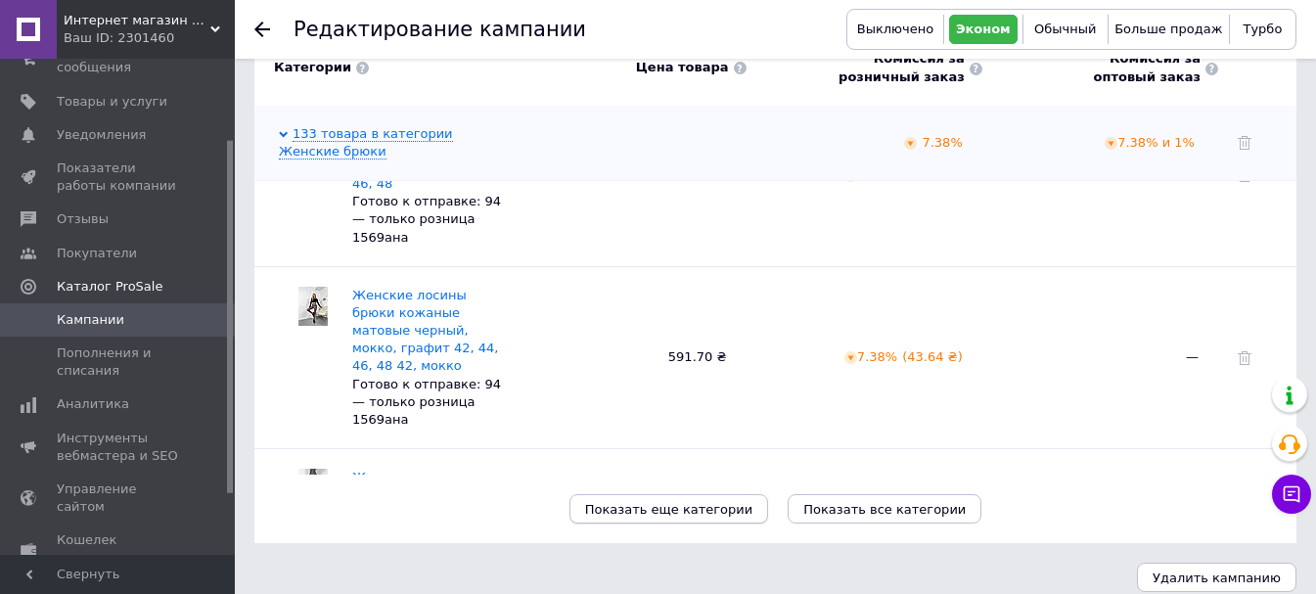
click at [714, 502] on span "Показать еще категории" at bounding box center [669, 509] width 168 height 15
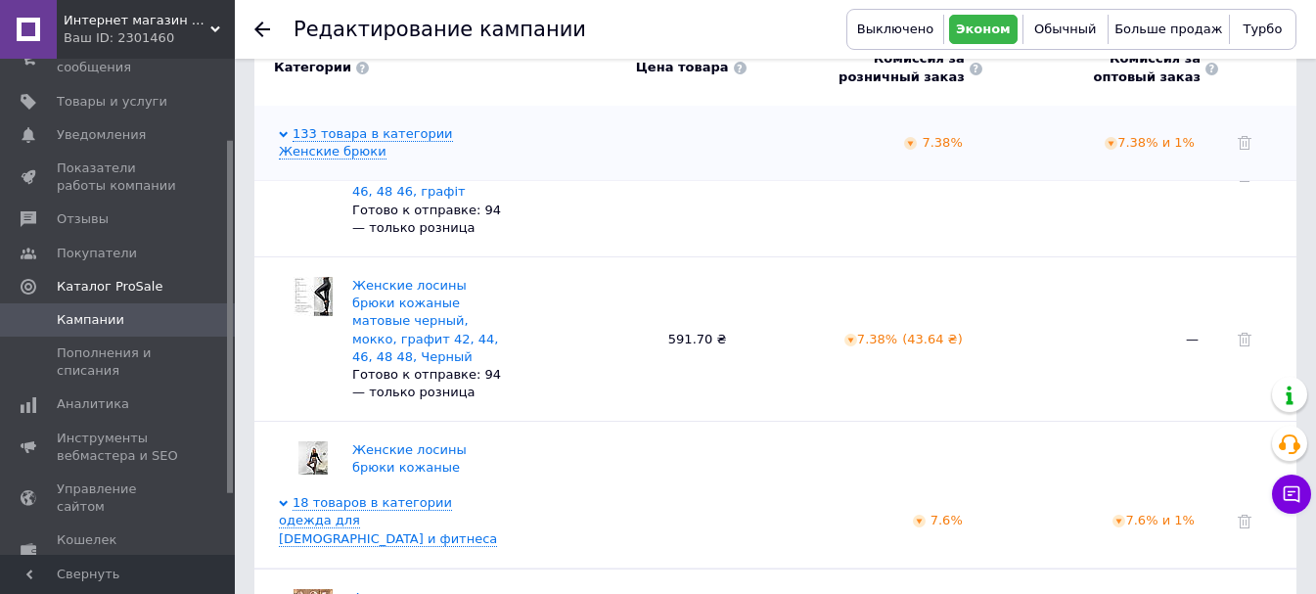
scroll to position [1626, 0]
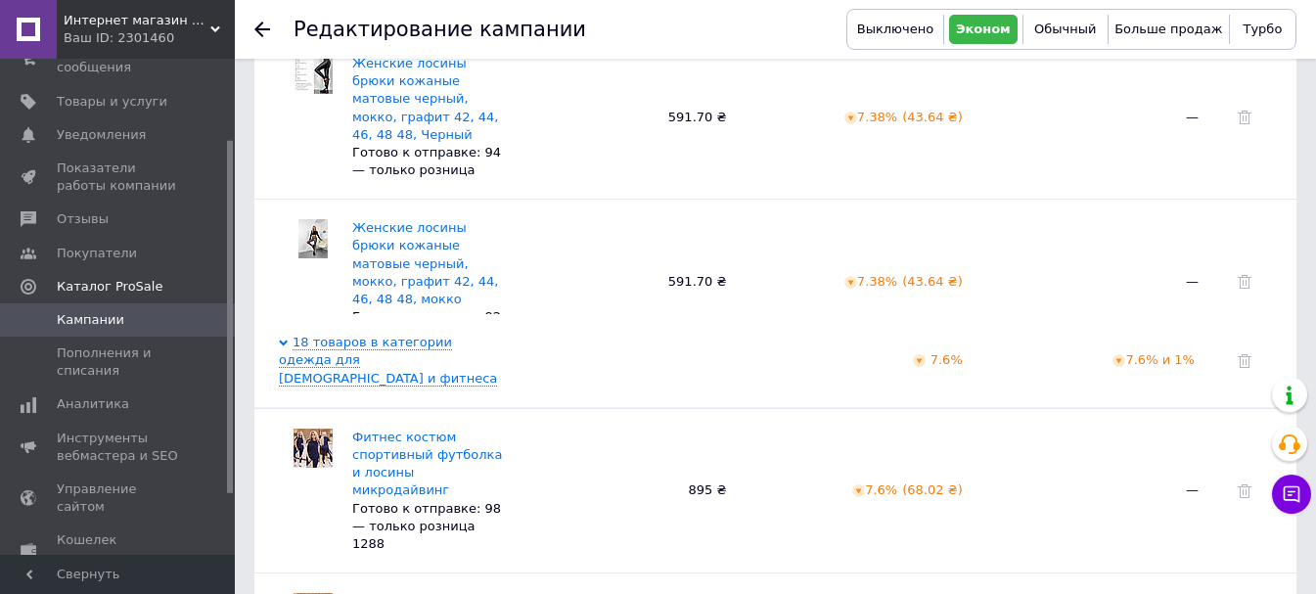
scroll to position [901, 0]
